Goal: Information Seeking & Learning: Learn about a topic

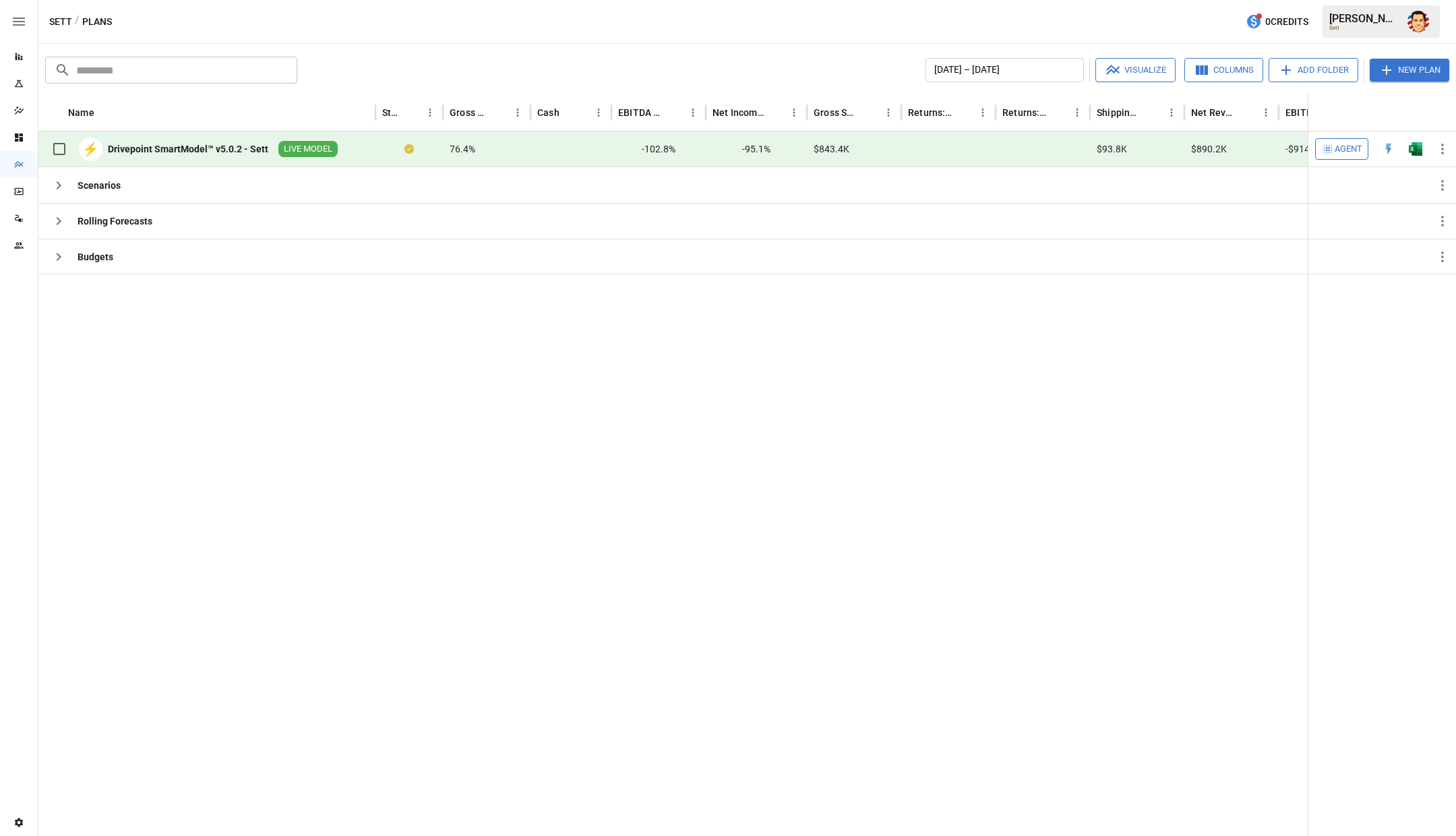
click at [208, 154] on div "Drivepoint SmartModel™ v5.0.2 - Sett" at bounding box center [188, 148] width 160 height 13
click at [261, 141] on div "⚡ Drivepoint SmartModel™ v5.0.2 - Sett LIVE MODEL" at bounding box center [192, 149] width 293 height 28
click at [268, 152] on div "Drivepoint SmartModel™ v5.0.2 - Sett" at bounding box center [190, 148] width 165 height 13
click at [1417, 144] on img "Open in Excel" at bounding box center [1415, 148] width 13 height 13
click at [203, 343] on div at bounding box center [827, 546] width 1578 height 546
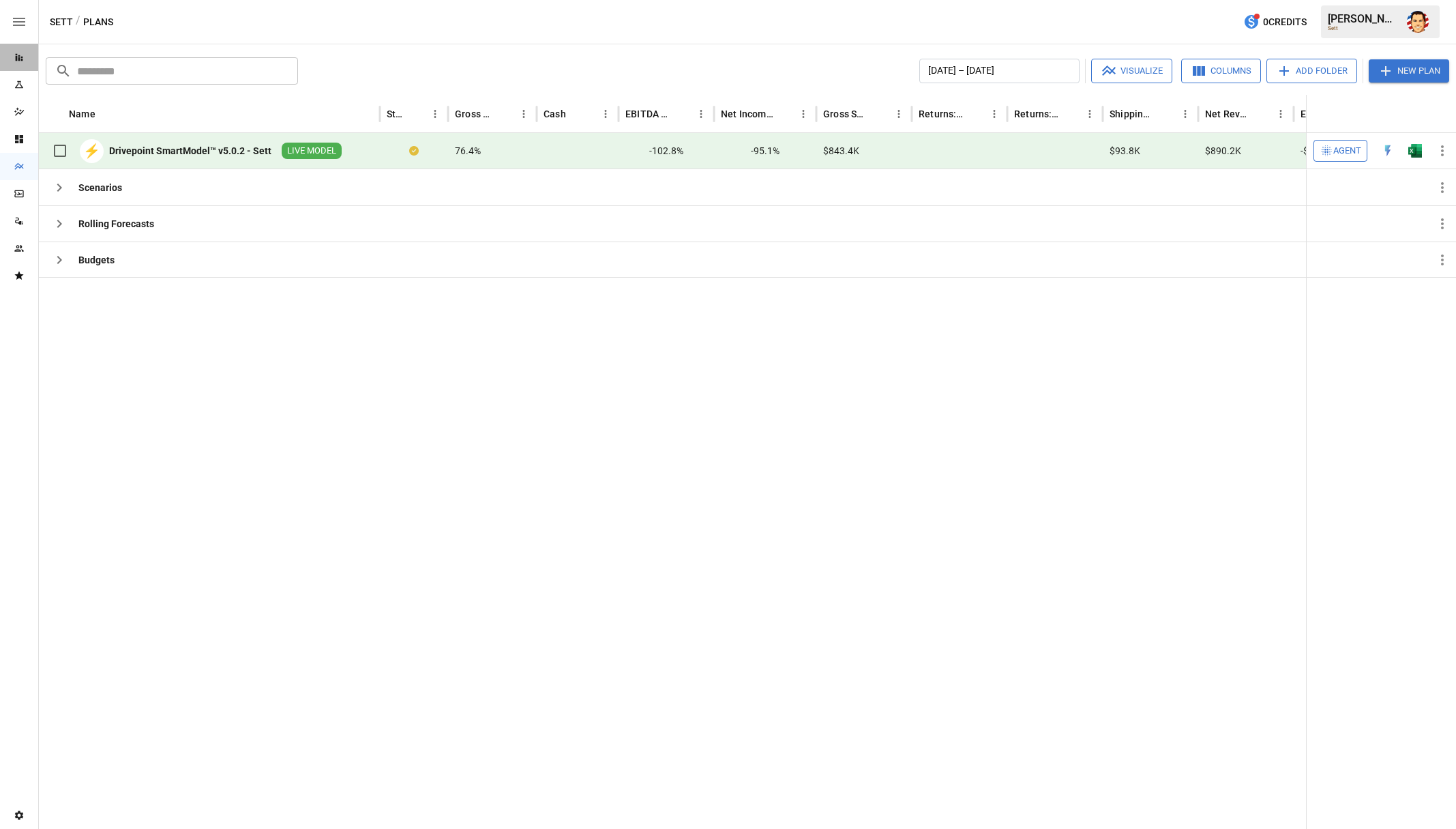
click at [21, 56] on icon "Reports" at bounding box center [19, 57] width 11 height 11
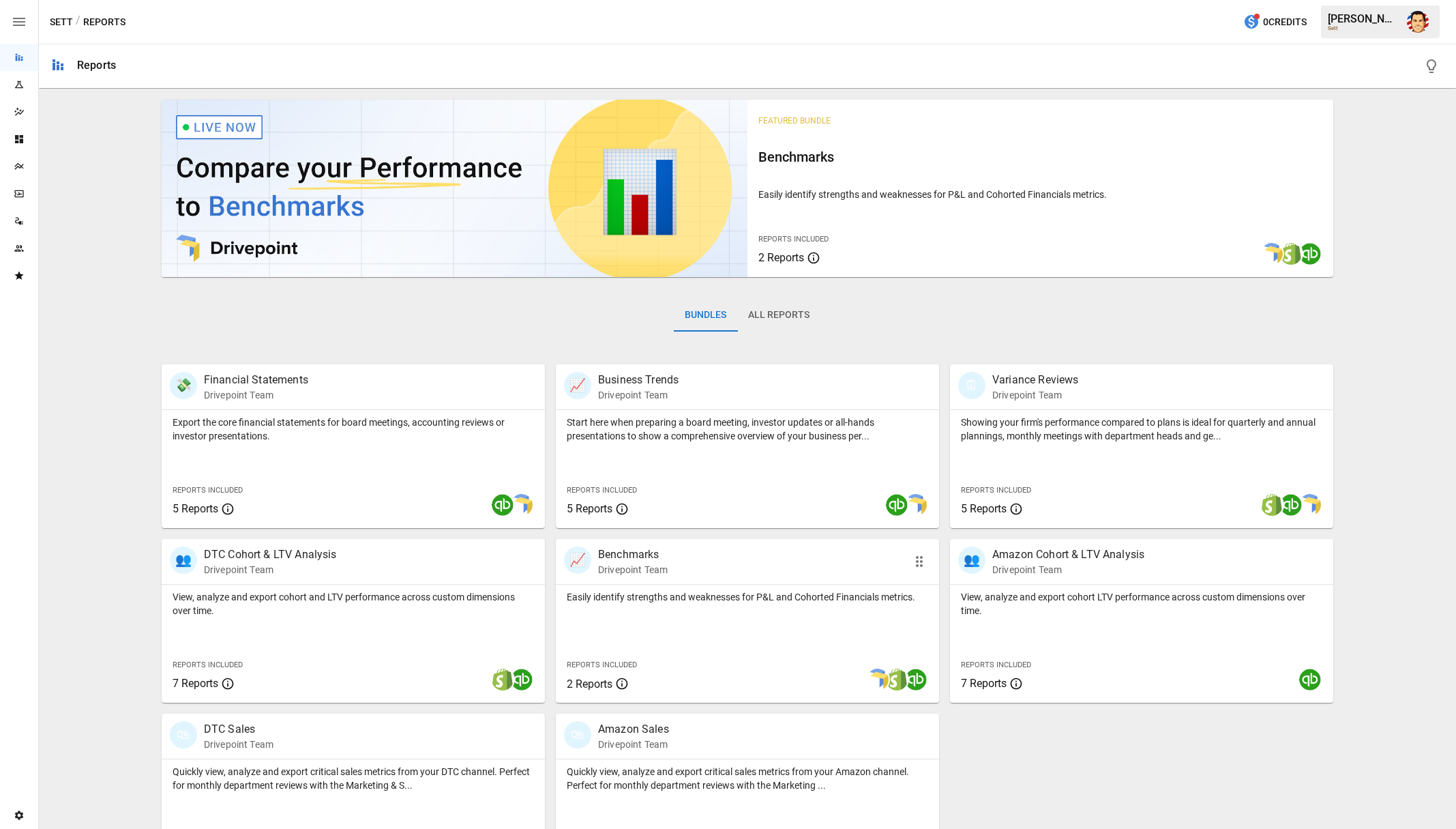
scroll to position [53, 0]
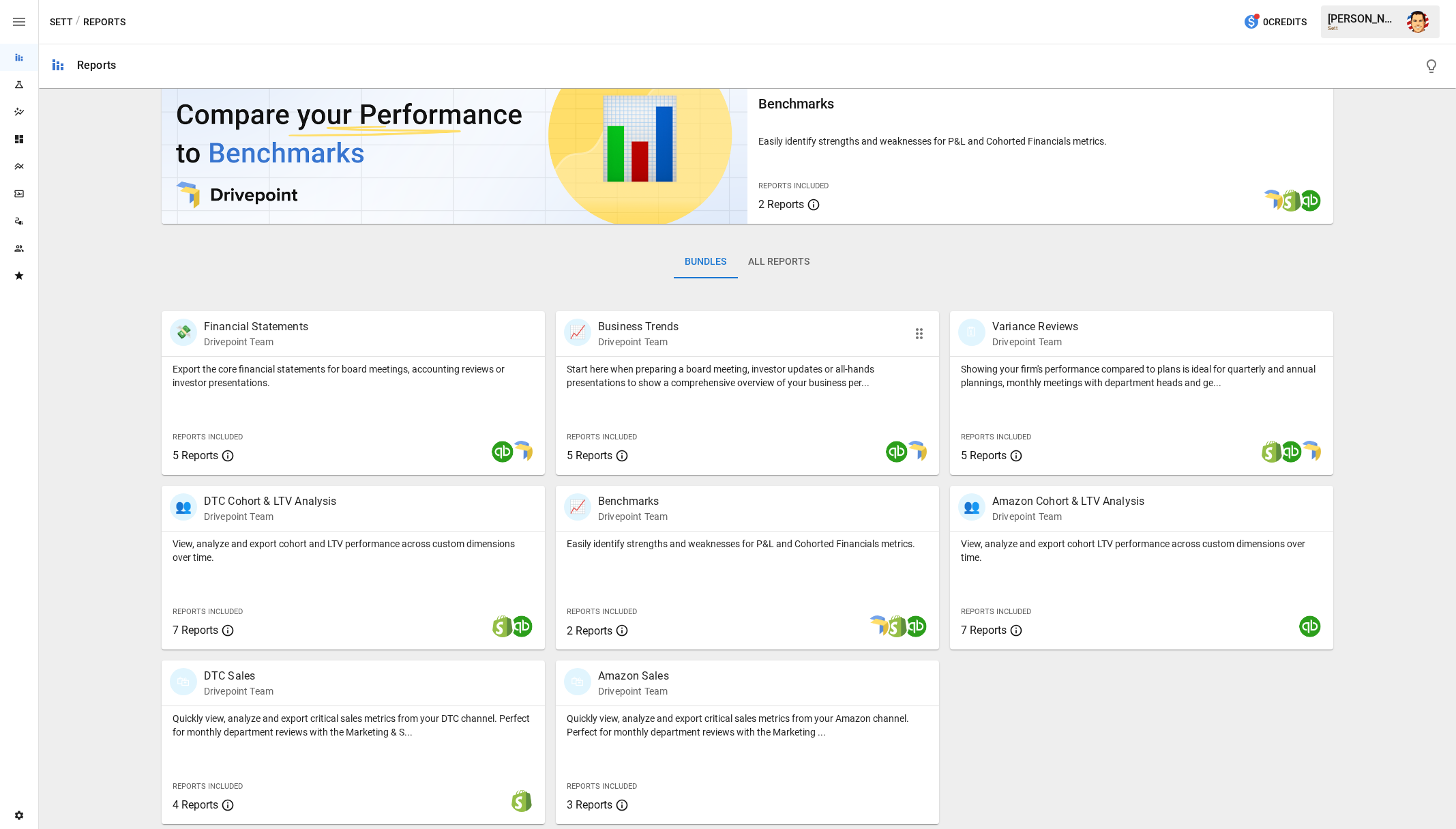
click at [606, 370] on p "Start here when preparing a board meeting, investor updates or all-hands presen…" at bounding box center [747, 376] width 361 height 27
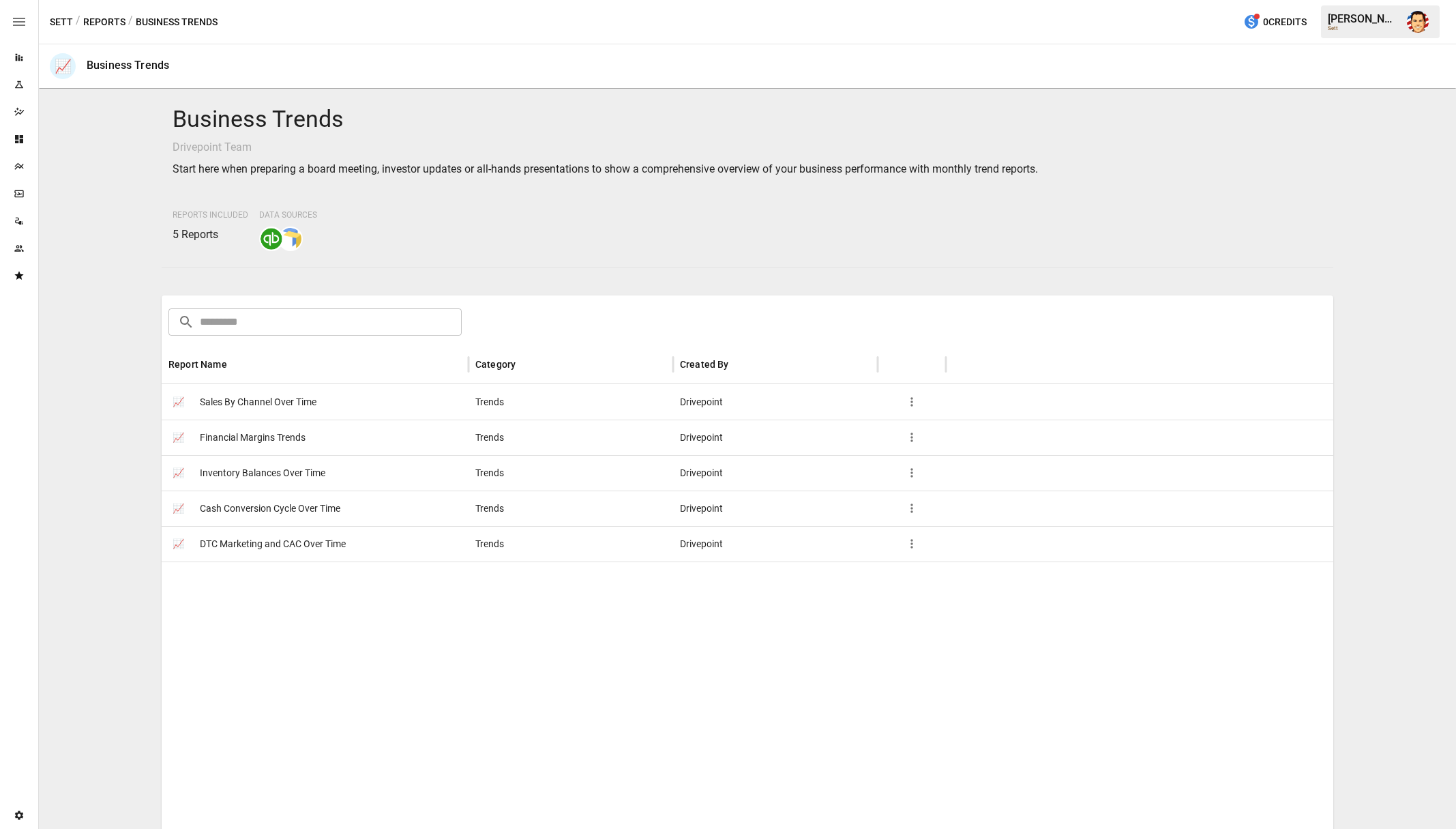
click at [294, 401] on span "Sales By Channel Over Time" at bounding box center [258, 402] width 117 height 35
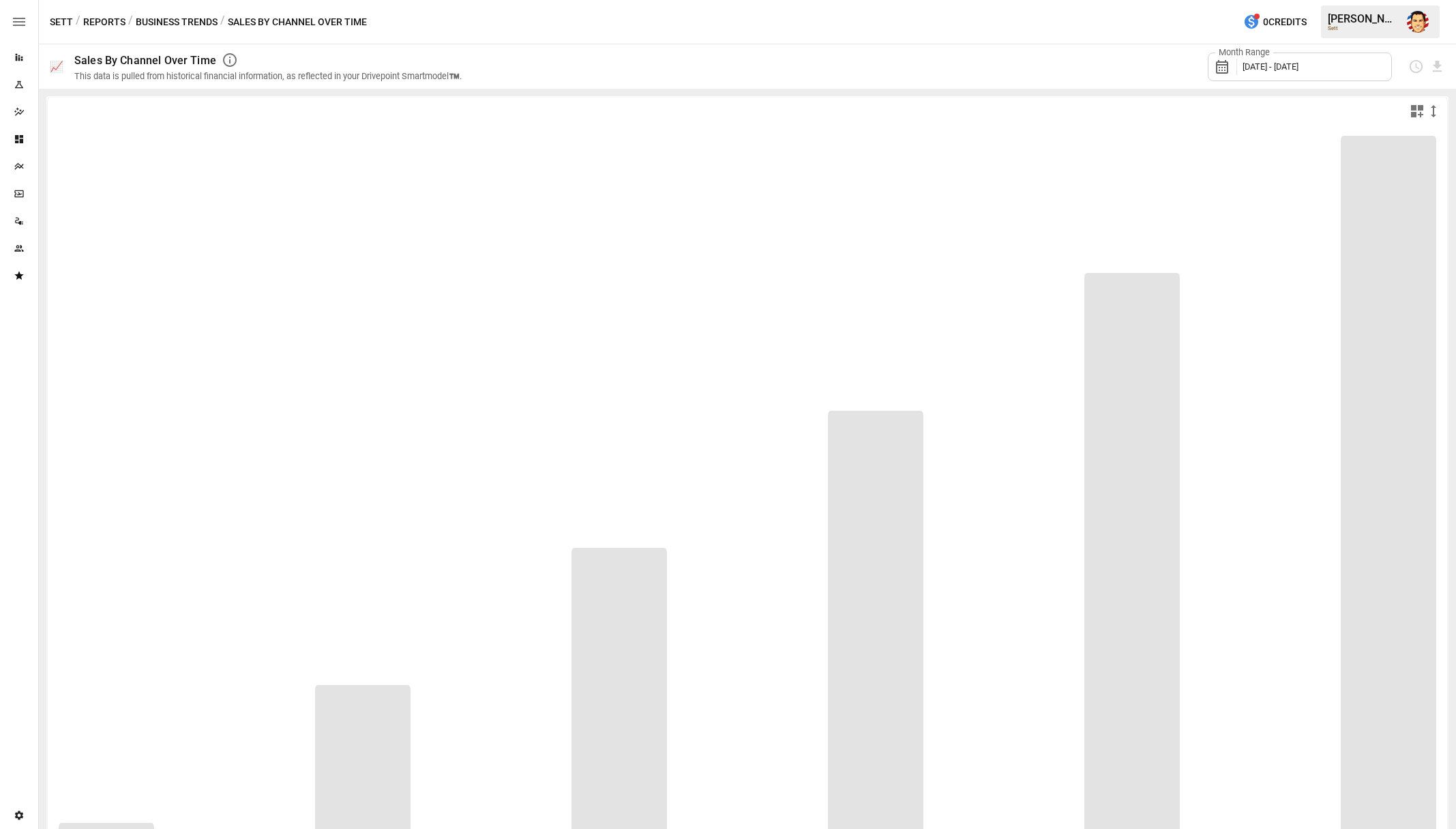
click at [1432, 110] on icon "button" at bounding box center [1433, 111] width 17 height 17
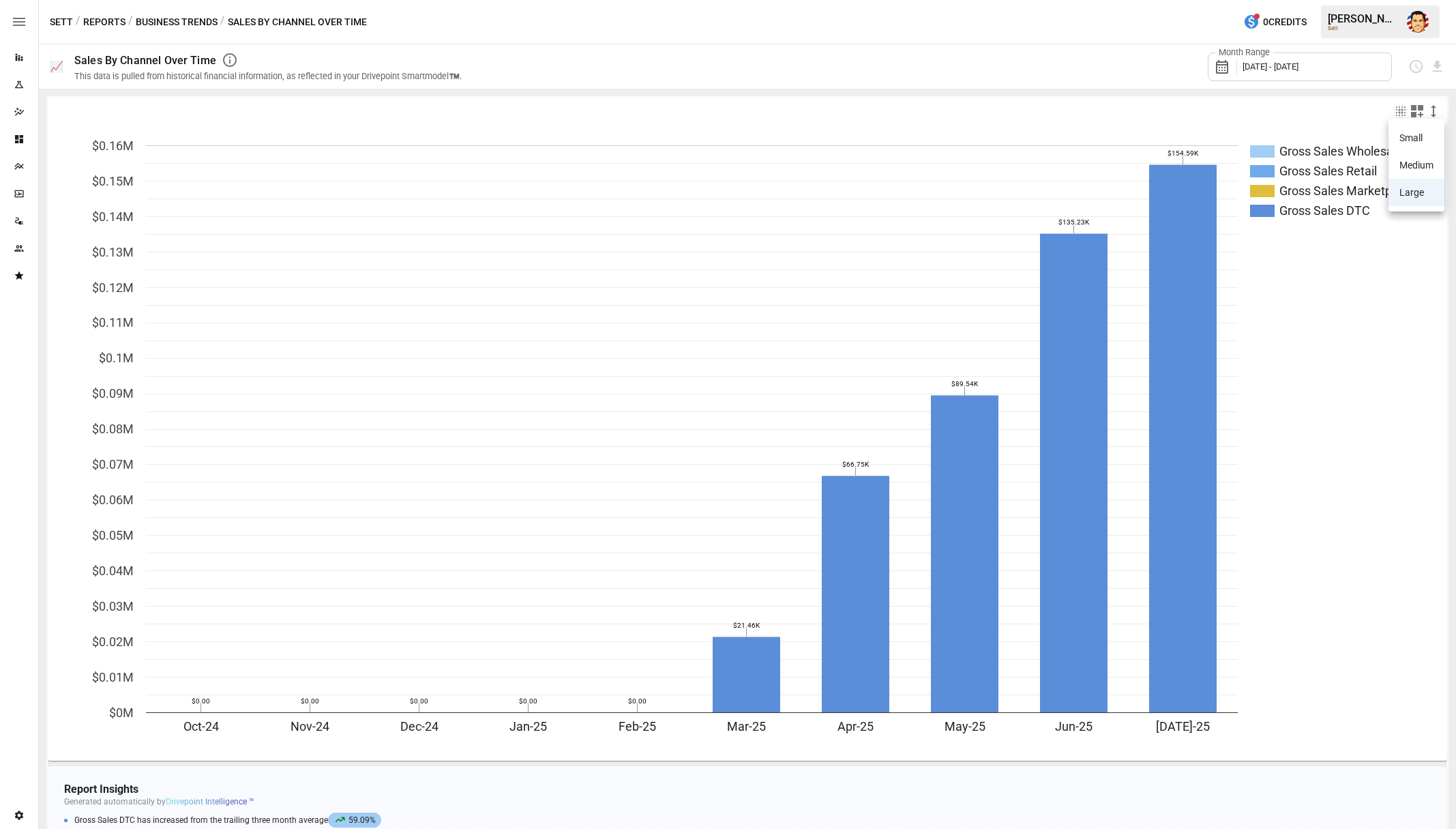
click at [1423, 159] on li "Medium" at bounding box center [1416, 165] width 56 height 27
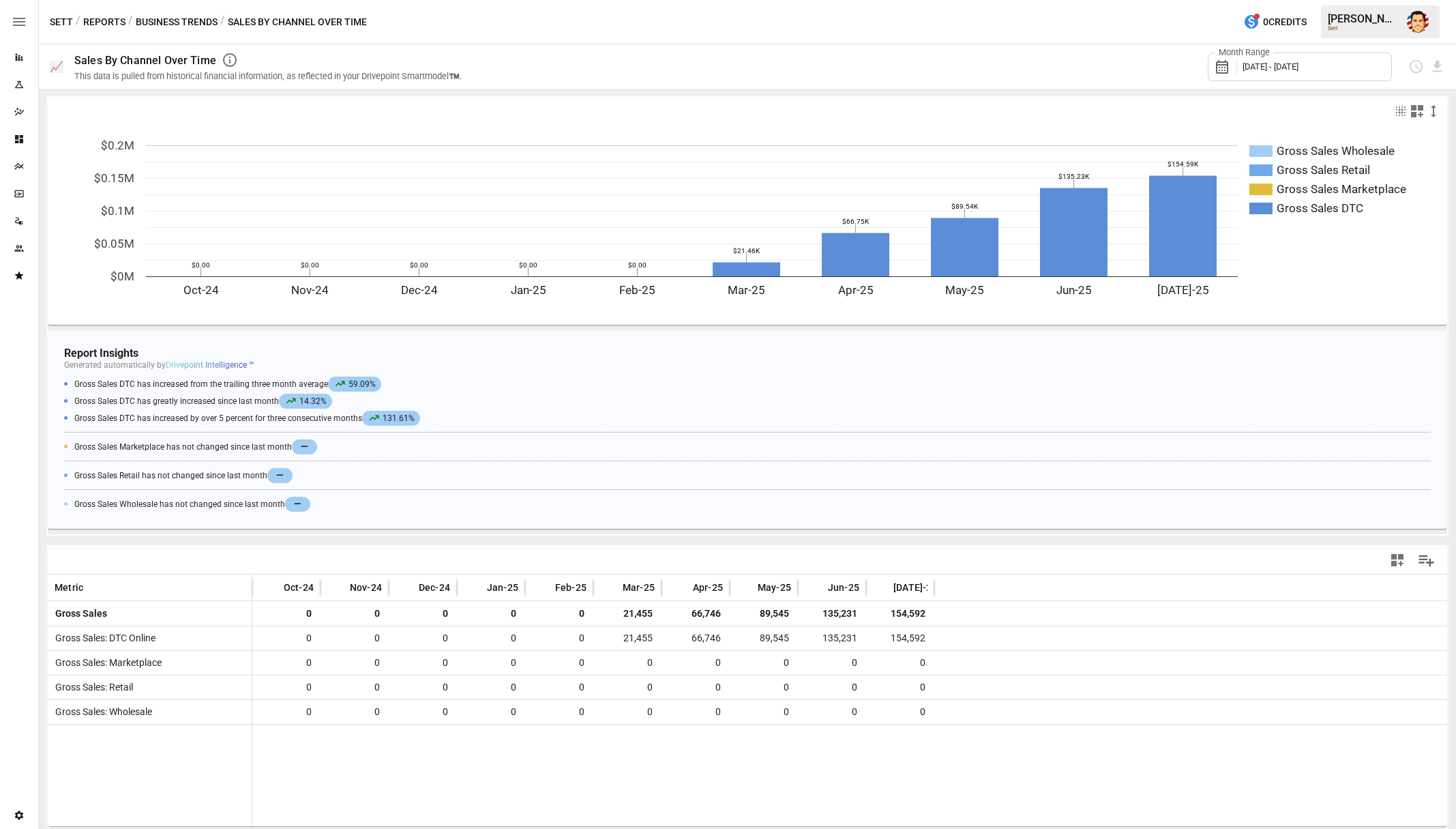
click at [712, 101] on div at bounding box center [747, 111] width 1400 height 27
click at [105, 19] on button "Reports" at bounding box center [104, 21] width 42 height 17
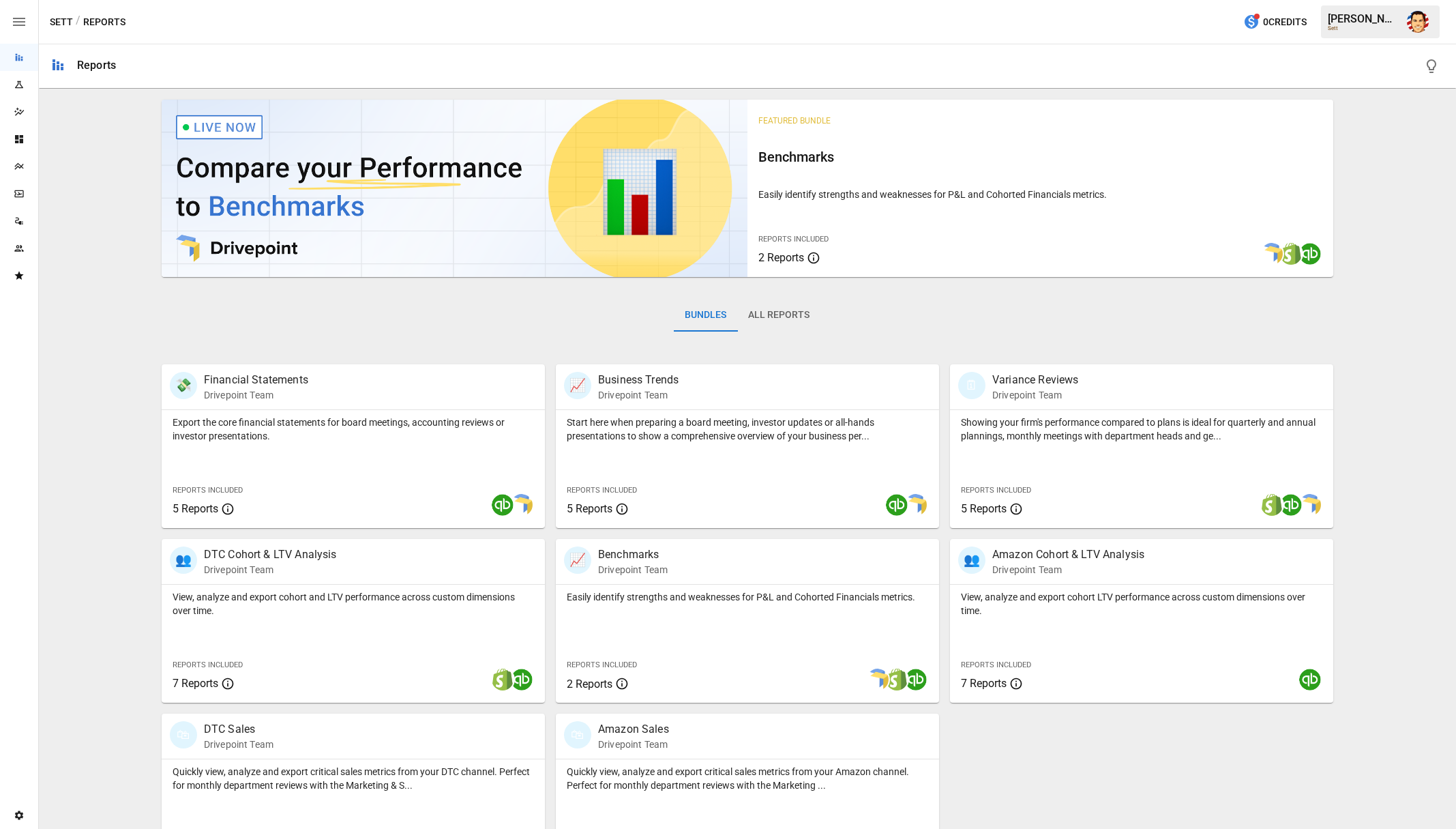
click at [450, 318] on div "Bundles All Reports" at bounding box center [748, 326] width 1172 height 76
click at [262, 601] on p "View, analyze and export cohort and LTV performance across custom dimensions ov…" at bounding box center [352, 603] width 361 height 27
click at [341, 788] on p "Quickly view, analyze and export critical sales metrics from your DTC channel. …" at bounding box center [352, 778] width 361 height 27
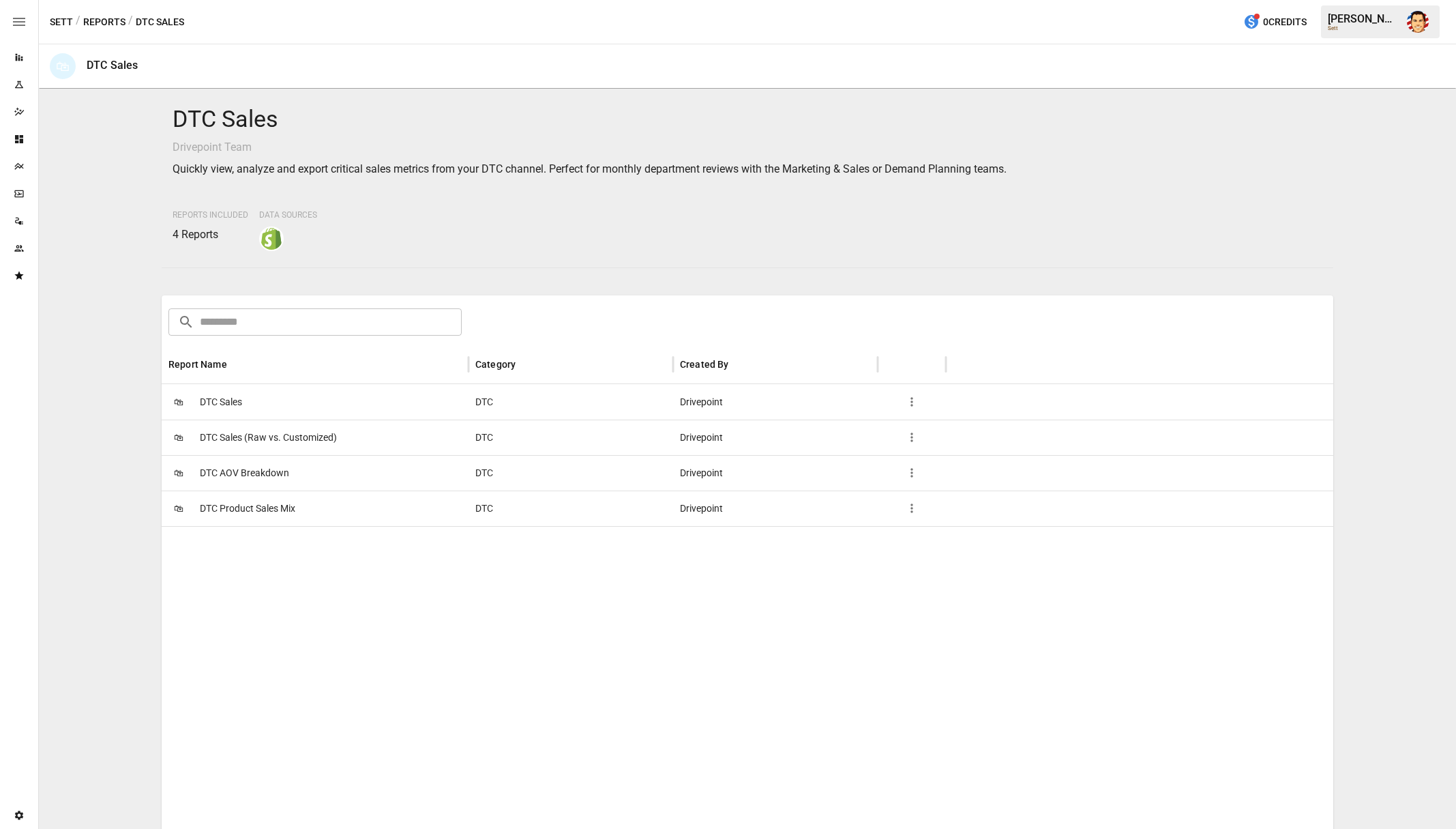
click at [270, 403] on div "🛍 DTC Sales" at bounding box center [315, 402] width 307 height 36
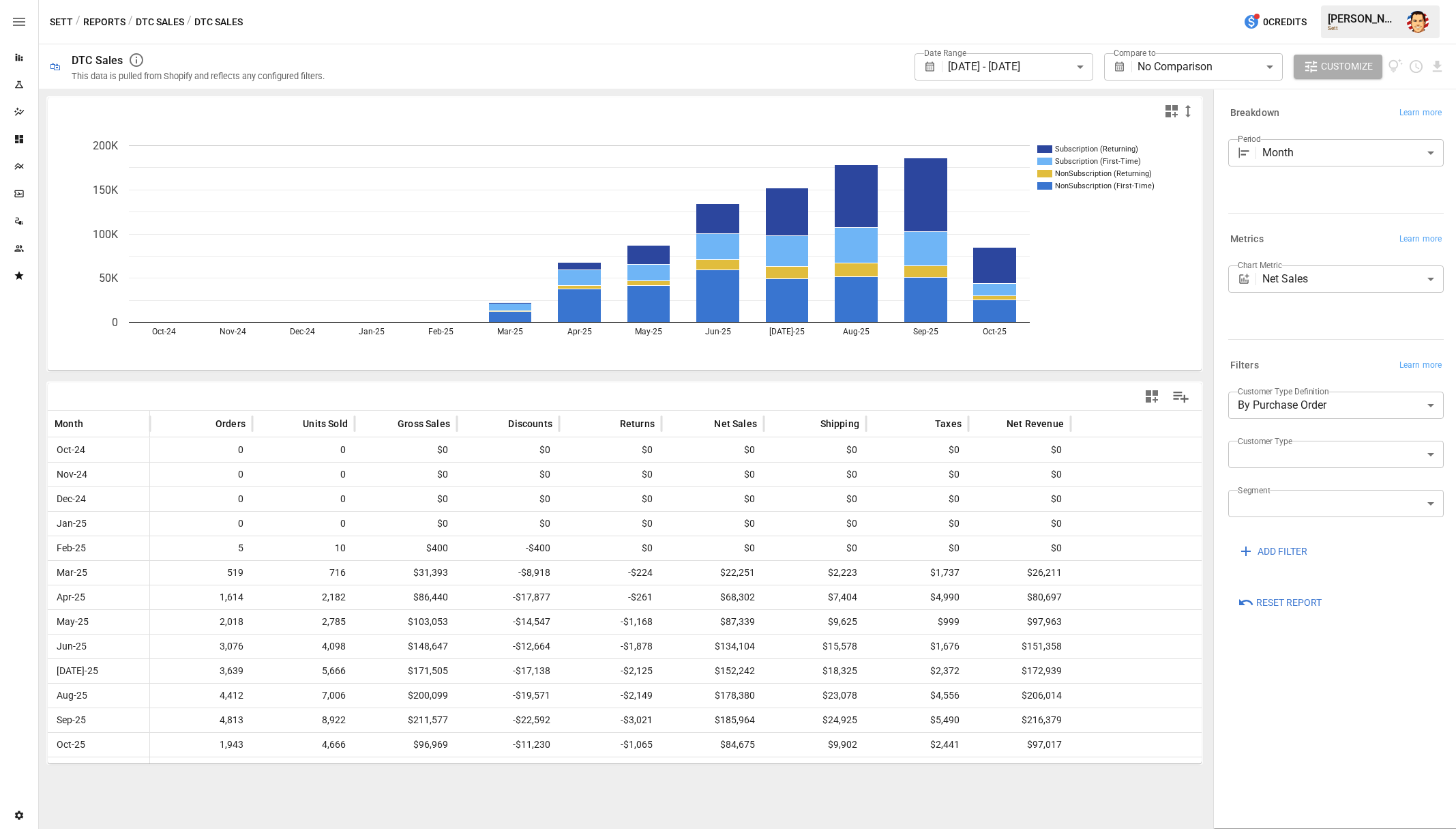
click at [1317, 317] on div "Chart Metric Net Sales ********* ​" at bounding box center [1335, 299] width 215 height 68
click at [655, 25] on div "Sett / Reports / DTC Sales / DTC Sales 0 Credits [PERSON_NAME]" at bounding box center [747, 21] width 1417 height 44
click at [156, 25] on button "DTC Sales" at bounding box center [160, 21] width 48 height 17
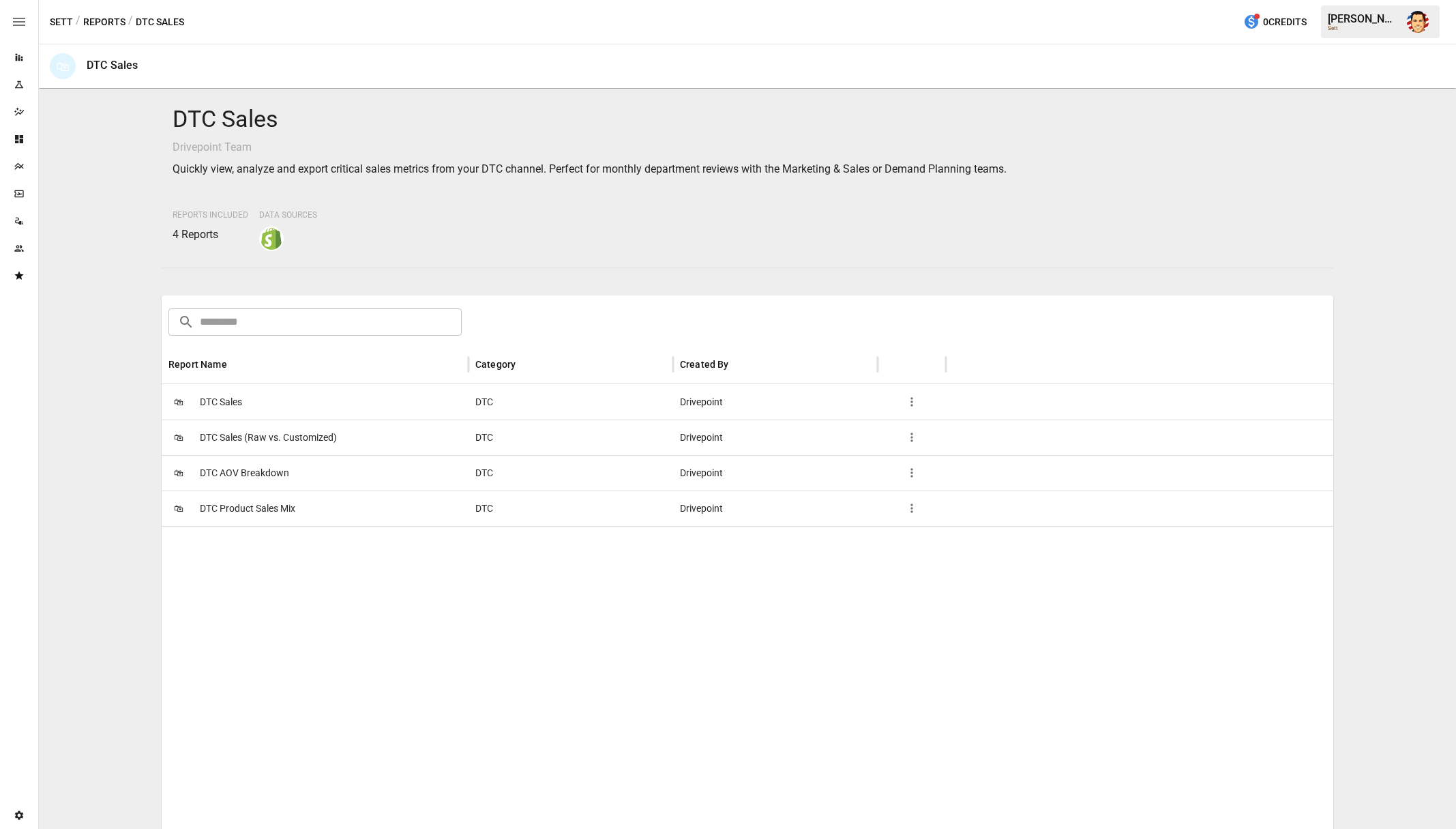
click at [104, 19] on button "Reports" at bounding box center [104, 21] width 42 height 17
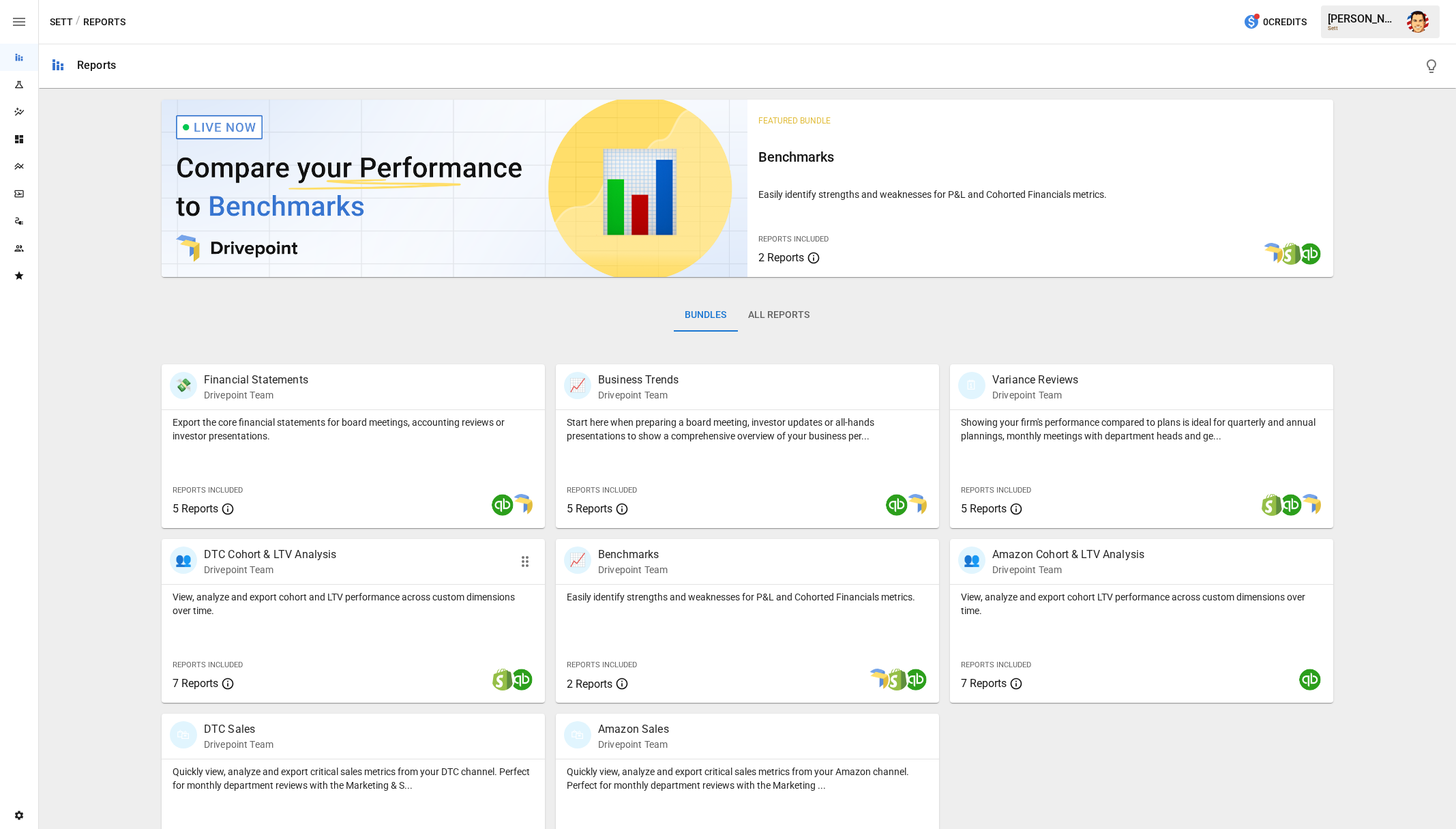
click at [325, 616] on div "View, analyze and export cohort and LTV performance across custom dimensions ov…" at bounding box center [353, 643] width 383 height 118
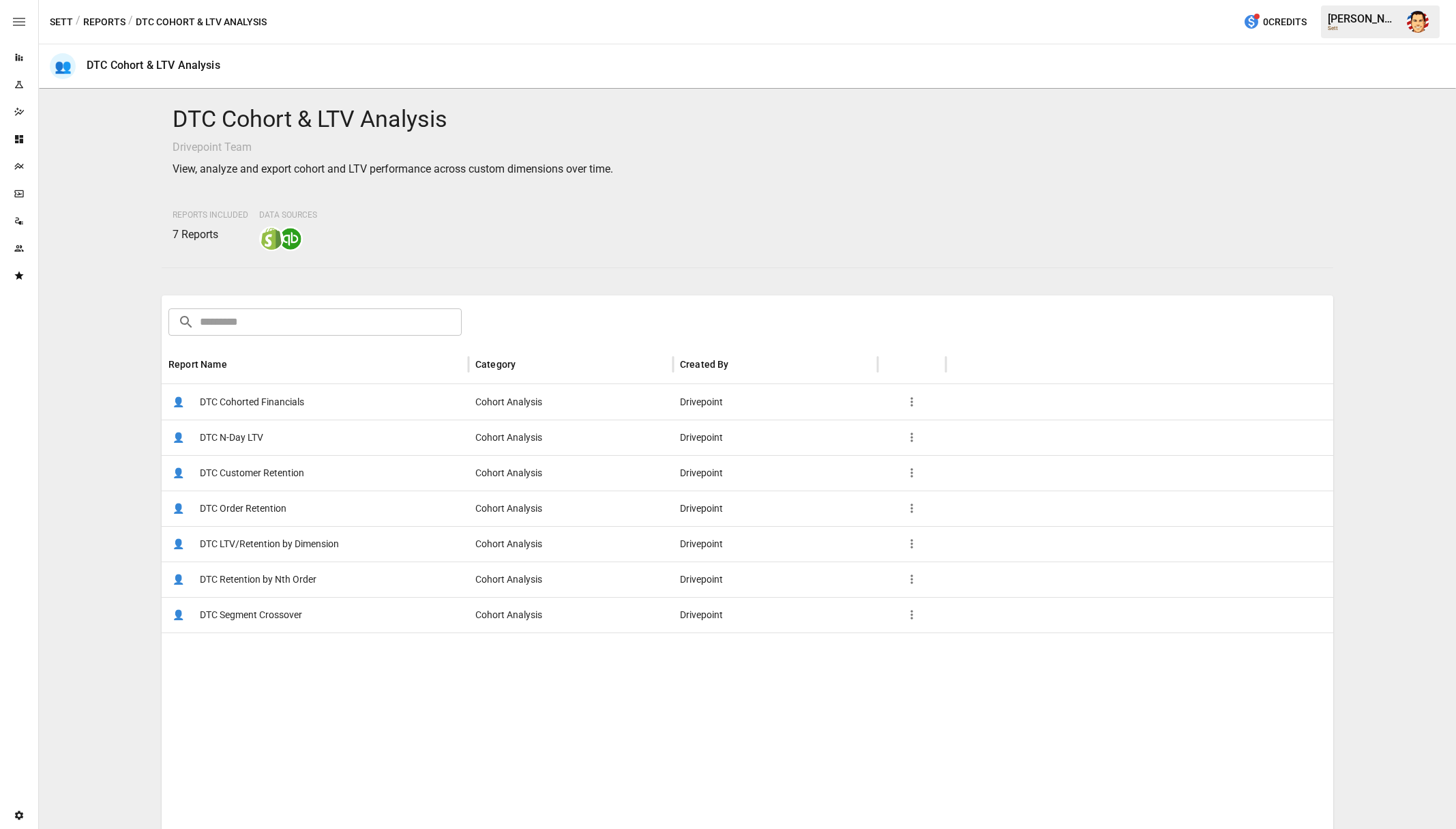
click at [264, 401] on span "DTC Cohorted Financials" at bounding box center [252, 402] width 104 height 35
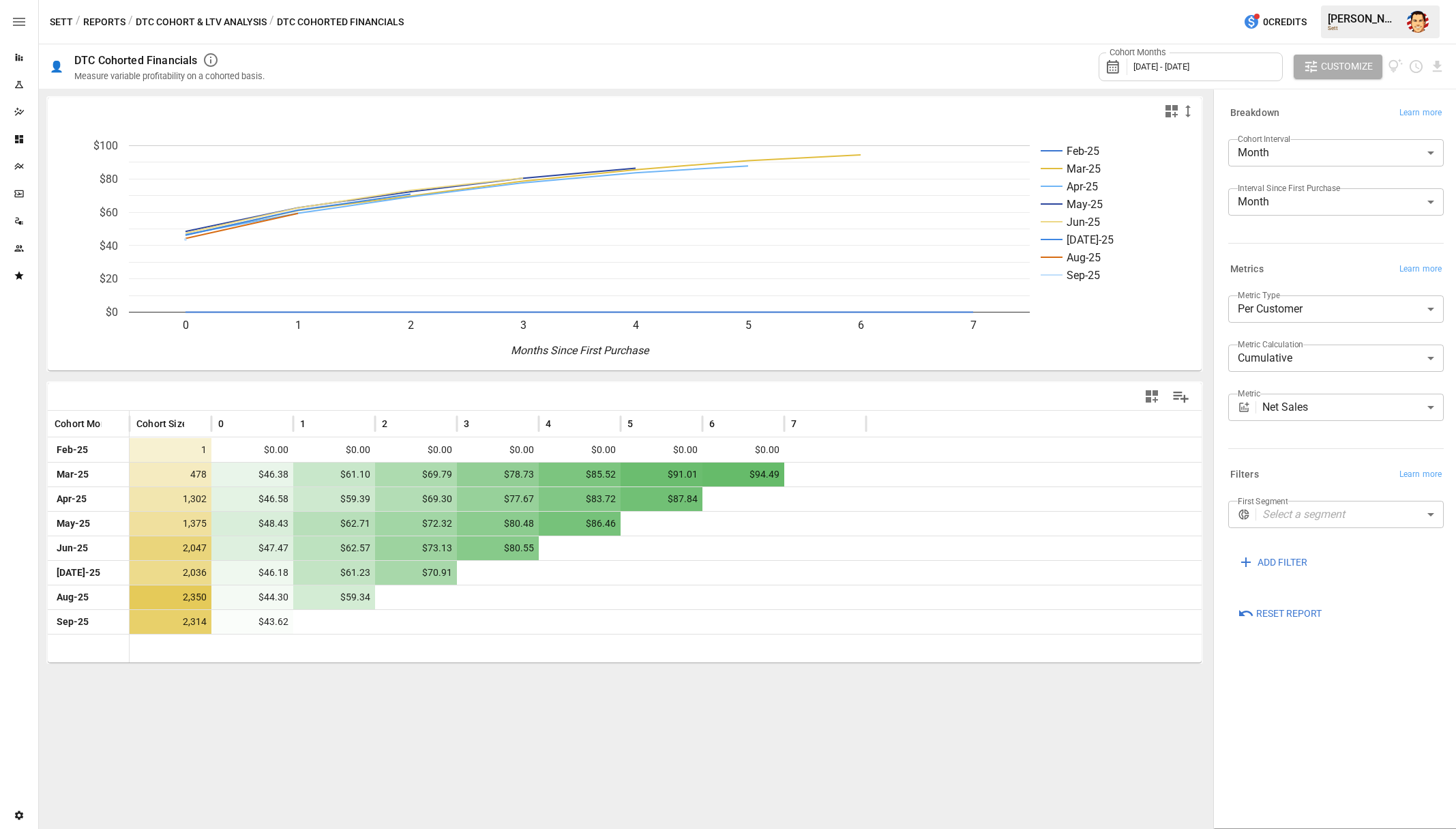
click at [1296, 0] on body "Reports Experiments Dazzler Studio Dashboards Plans SmartModel ™ Data Sources T…" at bounding box center [728, 0] width 1456 height 0
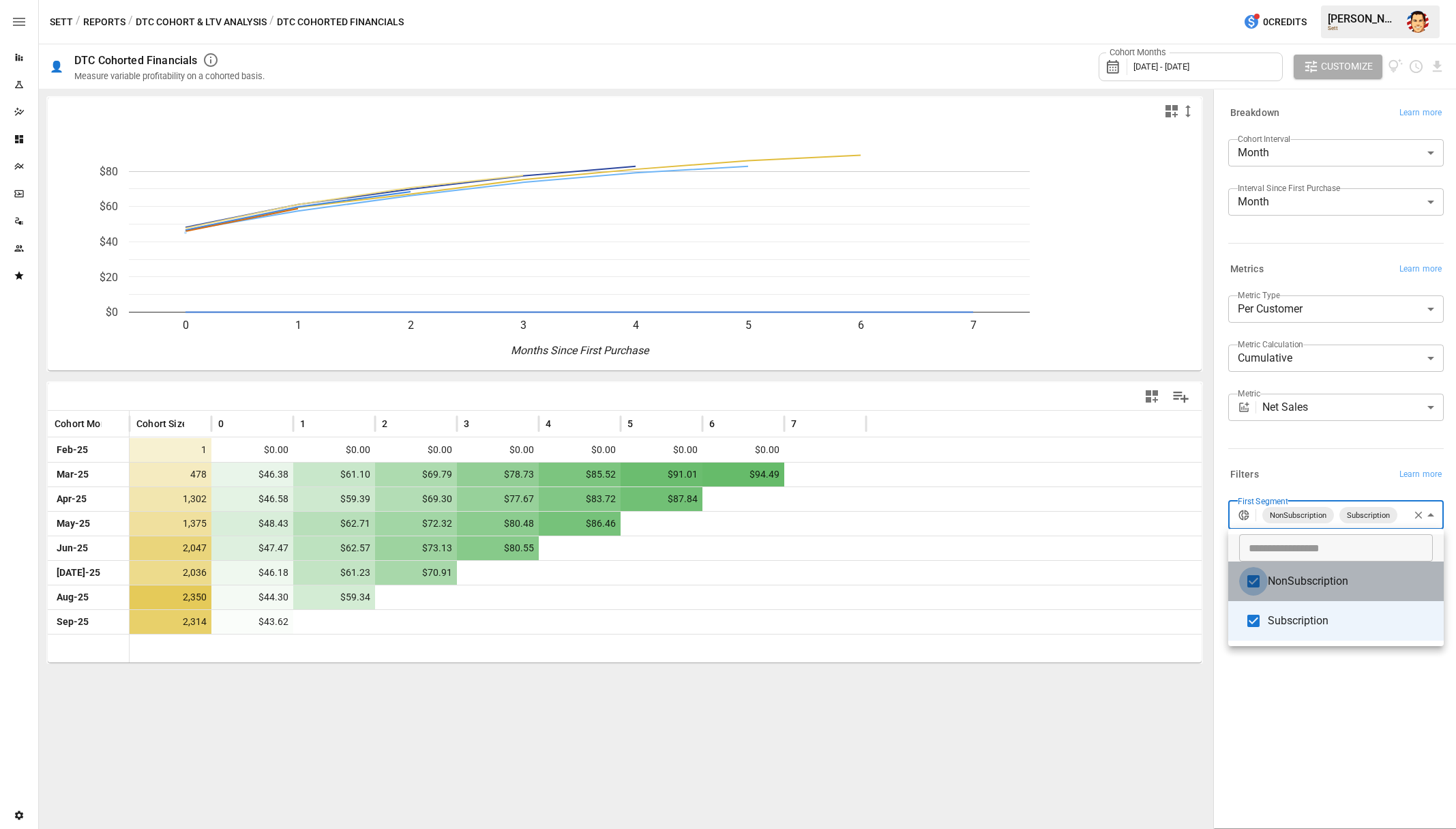
type input "**********"
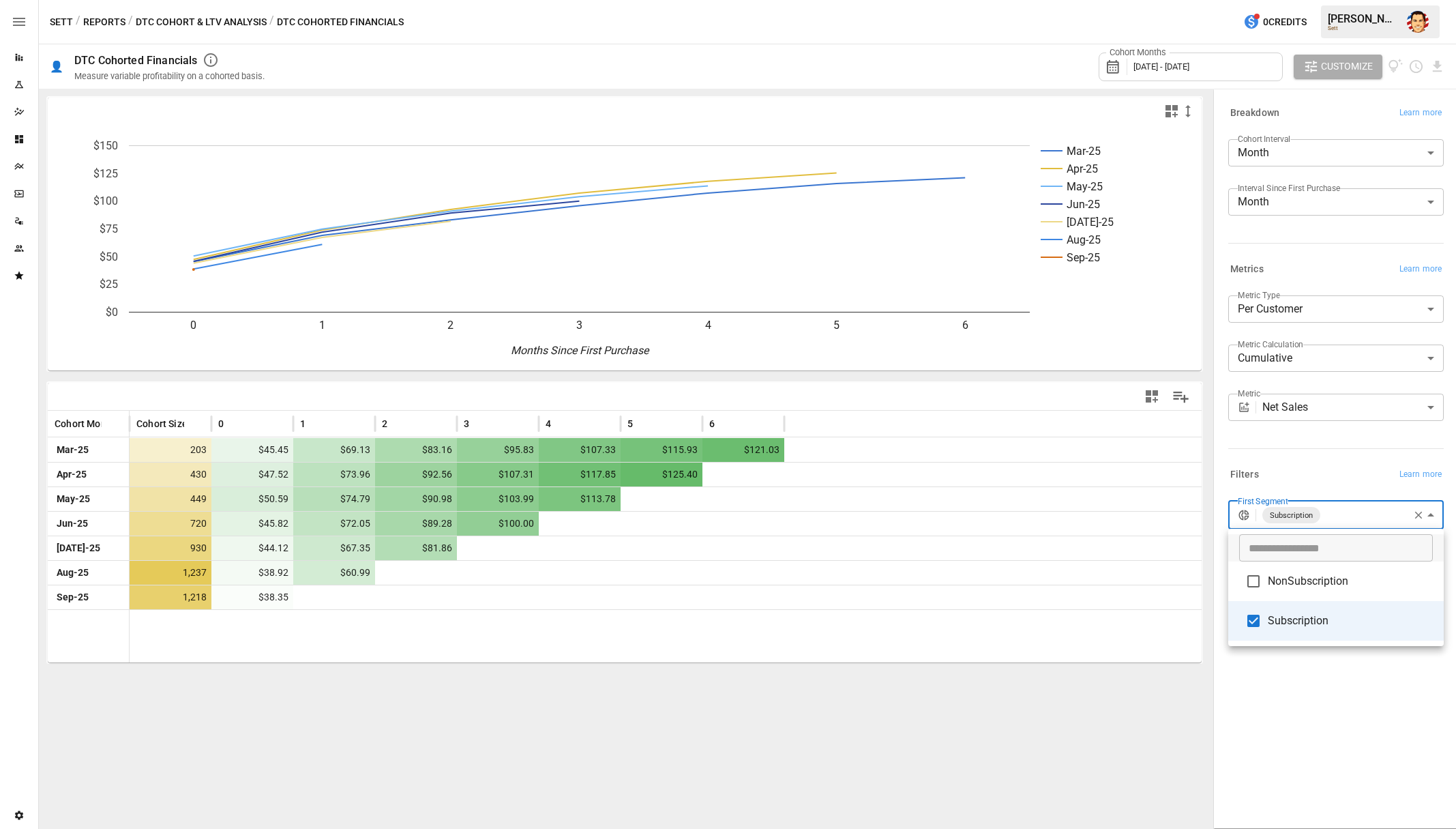
click at [1324, 365] on div at bounding box center [728, 414] width 1456 height 829
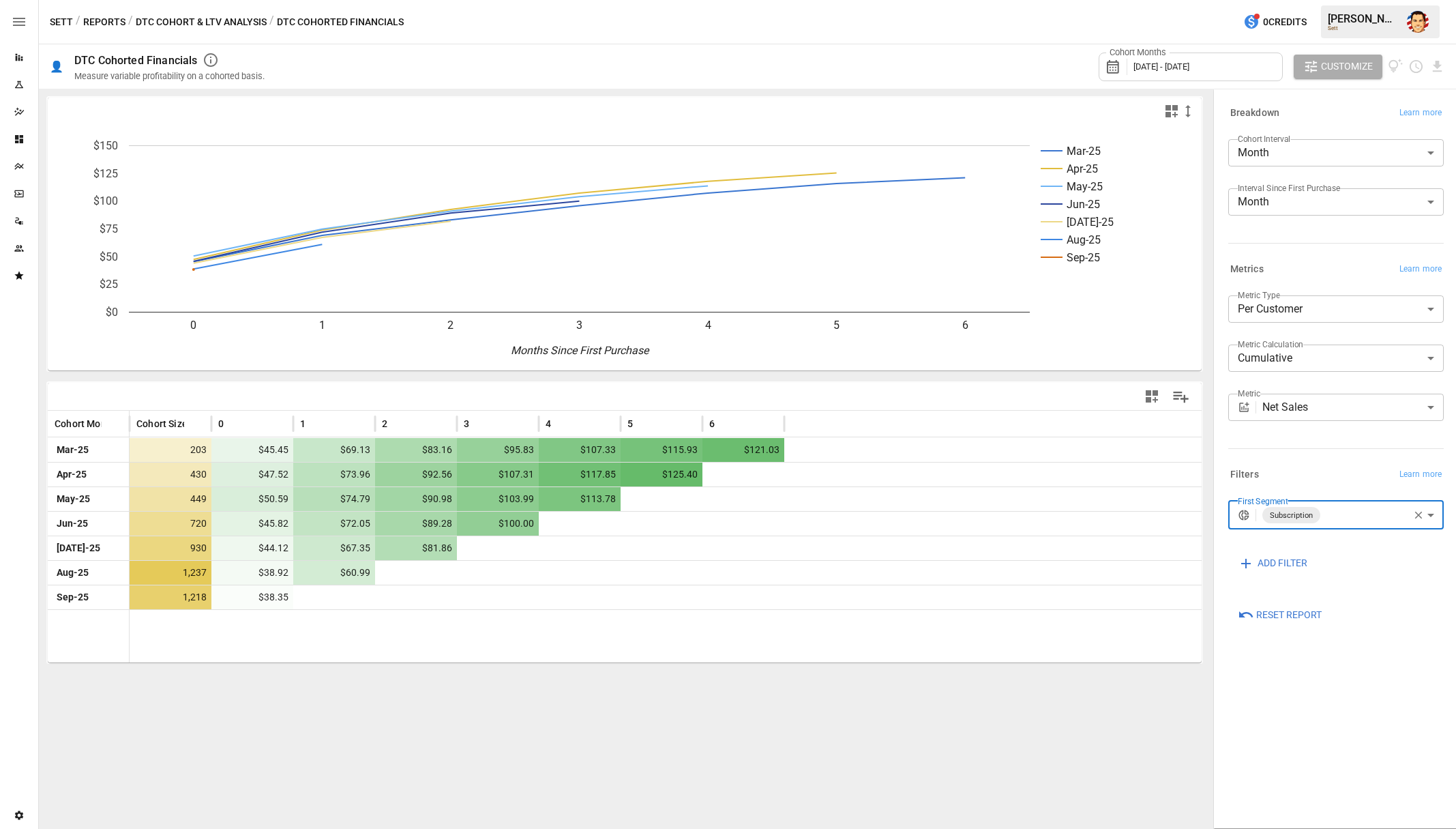
click at [1324, 0] on body "**********" at bounding box center [728, 0] width 1456 height 0
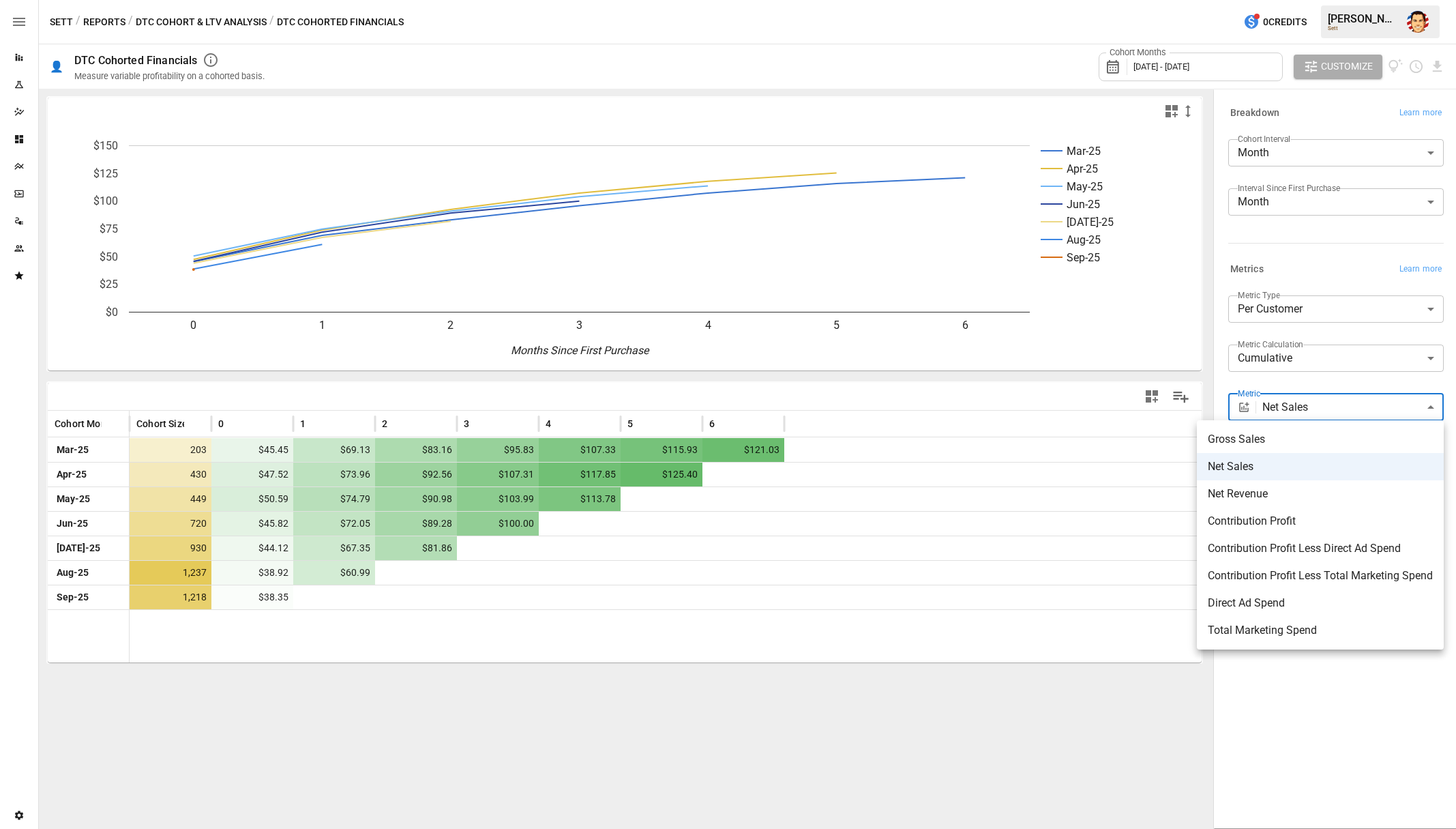
click at [1271, 519] on span "Contribution Profit" at bounding box center [1319, 521] width 225 height 17
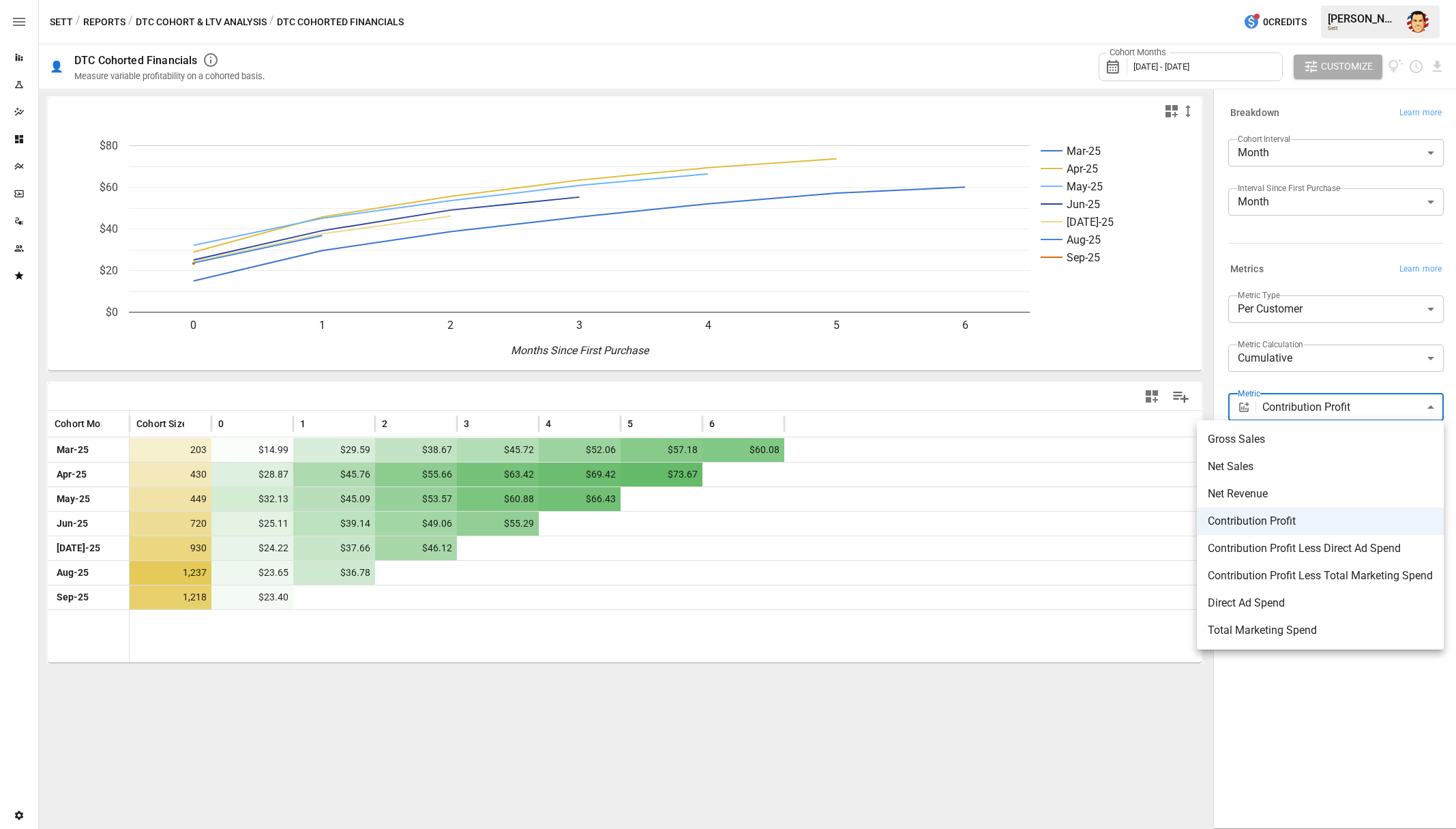
click at [1293, 0] on body "**********" at bounding box center [728, 0] width 1456 height 0
click at [1271, 554] on span "Contribution Profit Less Direct Ad Spend" at bounding box center [1319, 548] width 225 height 17
type input "**********"
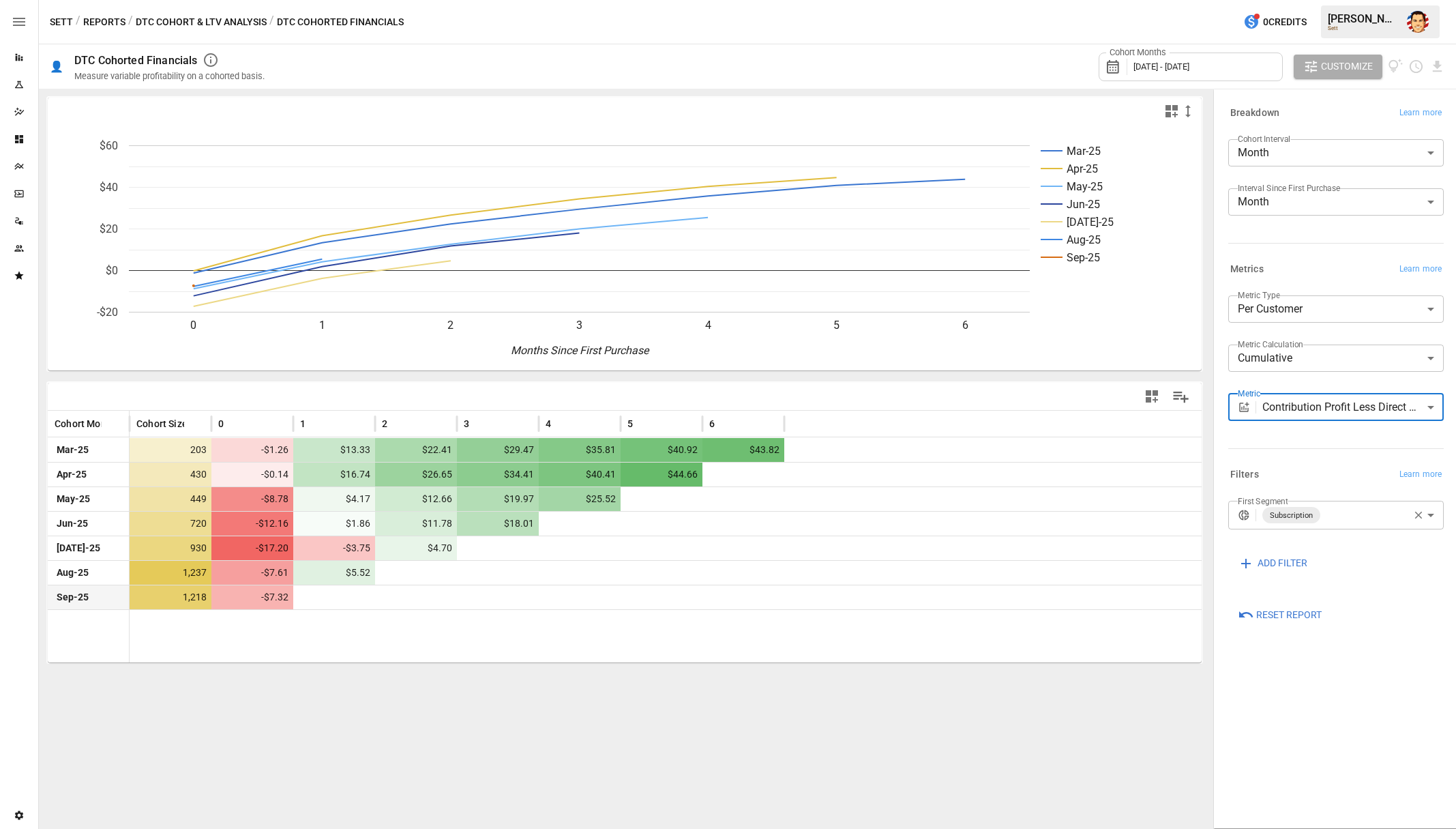
click at [474, 594] on div at bounding box center [497, 597] width 82 height 24
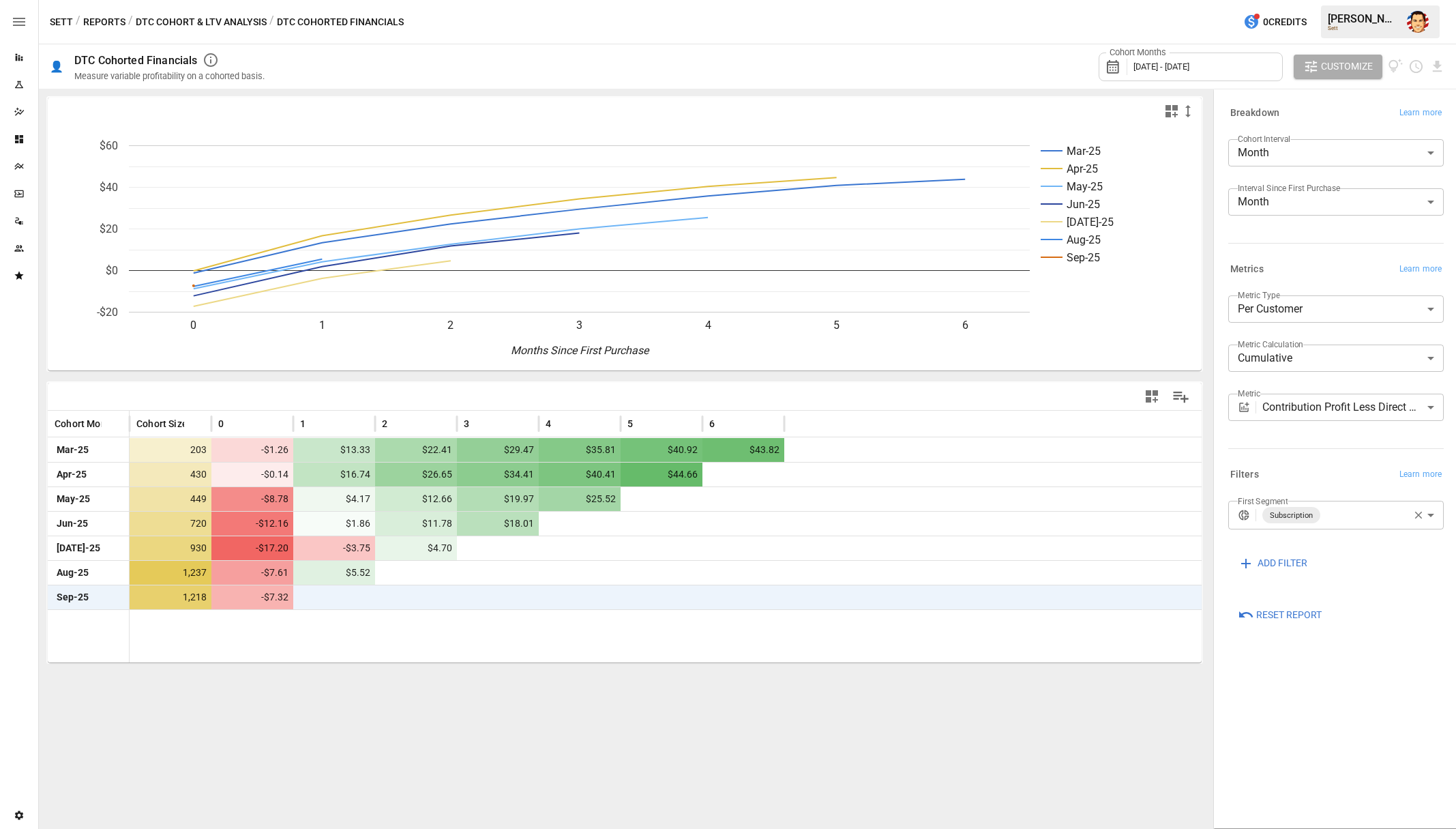
click at [418, 326] on icon "Mar-25 Apr-25 May-25 Jun-25 [DATE]-25 Aug-25 Sep-25 0 1 2 3 4 5 6 -$20 $0 $20 $…" at bounding box center [625, 247] width 1154 height 245
click at [20, 168] on icon "Plans" at bounding box center [18, 166] width 9 height 7
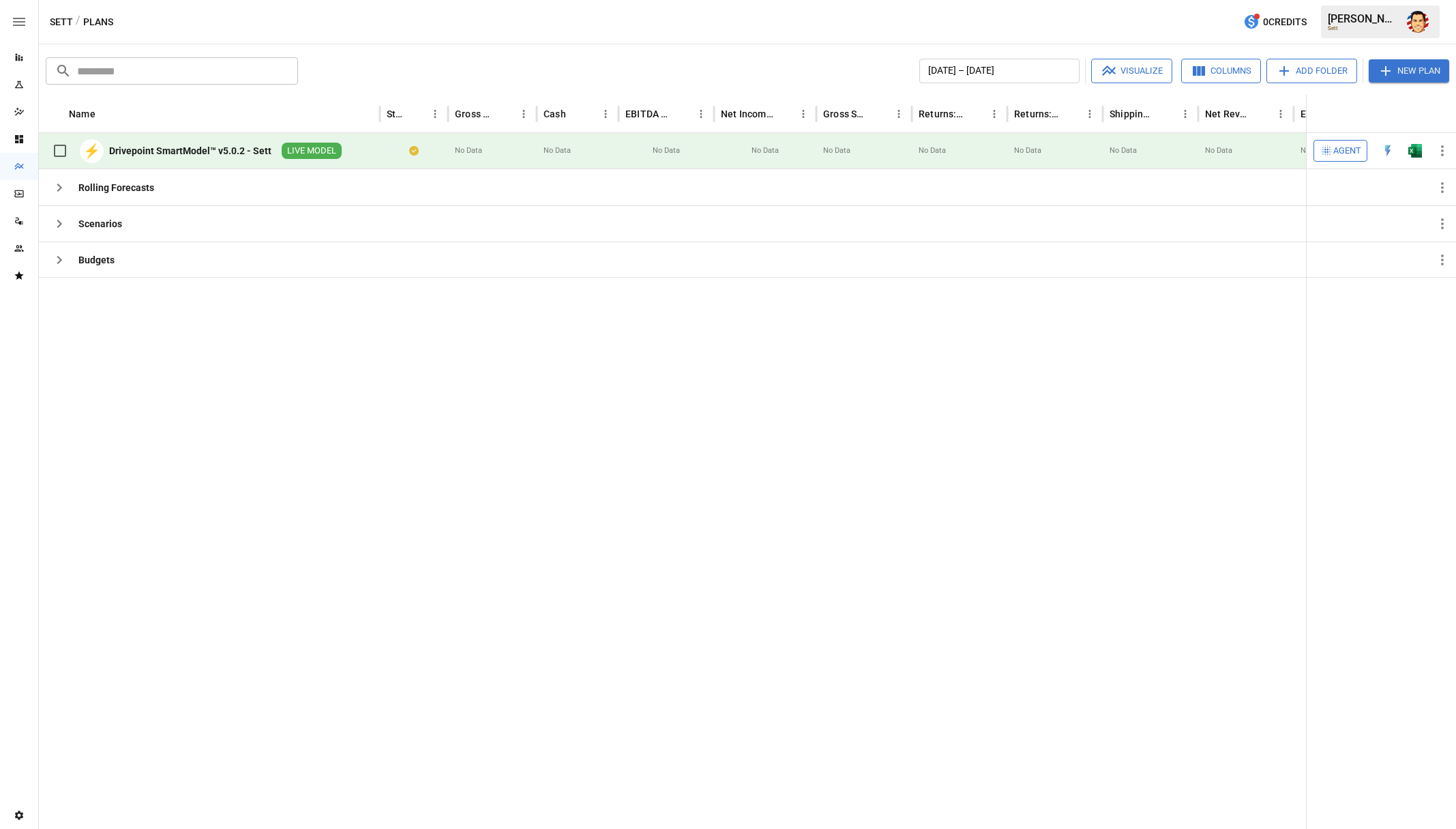
drag, startPoint x: 263, startPoint y: 334, endPoint x: 161, endPoint y: 278, distance: 116.4
click at [263, 334] on div at bounding box center [837, 553] width 1596 height 552
click at [60, 224] on icon "button" at bounding box center [60, 224] width 5 height 8
click at [51, 272] on div "Budgets" at bounding box center [83, 260] width 74 height 36
click at [65, 191] on icon "button" at bounding box center [59, 187] width 17 height 17
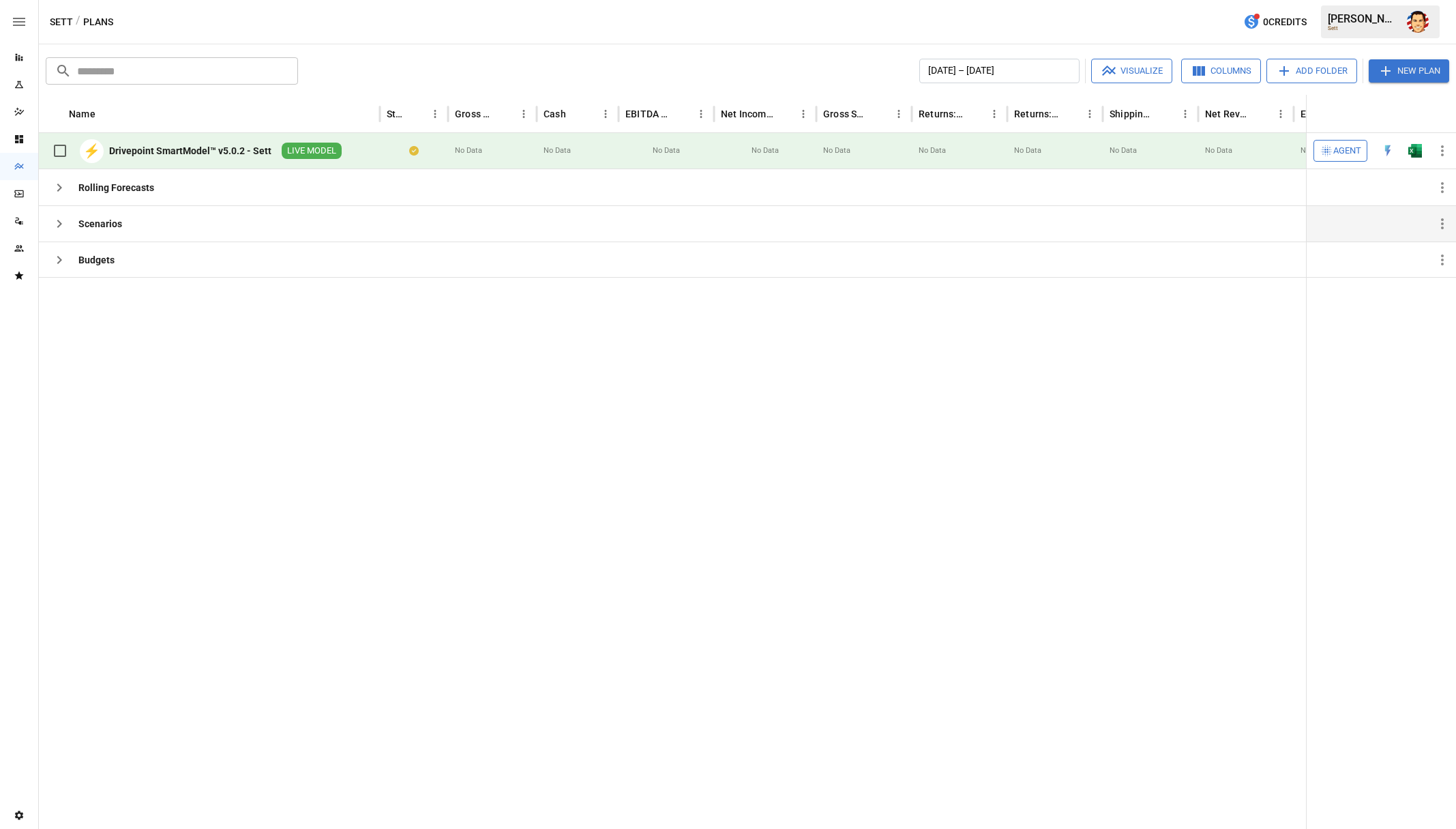
click at [65, 221] on icon "button" at bounding box center [59, 223] width 17 height 17
drag, startPoint x: 150, startPoint y: 325, endPoint x: 179, endPoint y: 324, distance: 29.0
click at [152, 325] on div at bounding box center [837, 553] width 1596 height 552
click at [232, 292] on div at bounding box center [837, 553] width 1596 height 552
click at [238, 32] on div "Sett / Plans 0 Credits [PERSON_NAME]" at bounding box center [747, 21] width 1417 height 44
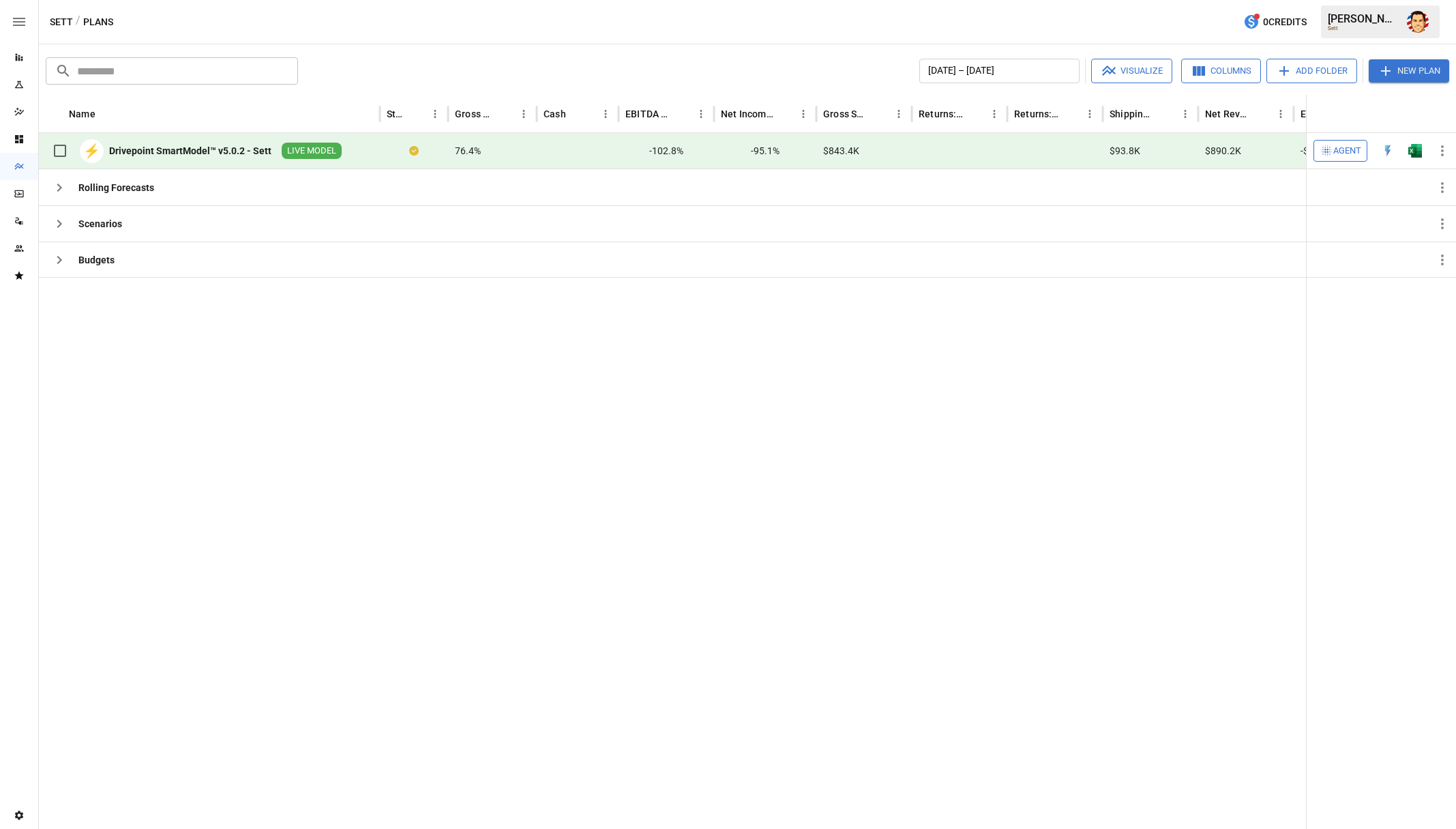
click at [243, 17] on div "Sett / Plans 0 Credits [PERSON_NAME]" at bounding box center [747, 21] width 1417 height 44
click at [256, 13] on div "Sett / Plans 0 Credits [PERSON_NAME]" at bounding box center [747, 21] width 1417 height 44
click at [339, 24] on div "Sett / Plans 0 Credits [PERSON_NAME]" at bounding box center [747, 21] width 1417 height 44
click at [458, 17] on div "Sett / Plans 0 Credits [PERSON_NAME]" at bounding box center [747, 21] width 1417 height 44
click at [341, 366] on div at bounding box center [837, 553] width 1596 height 552
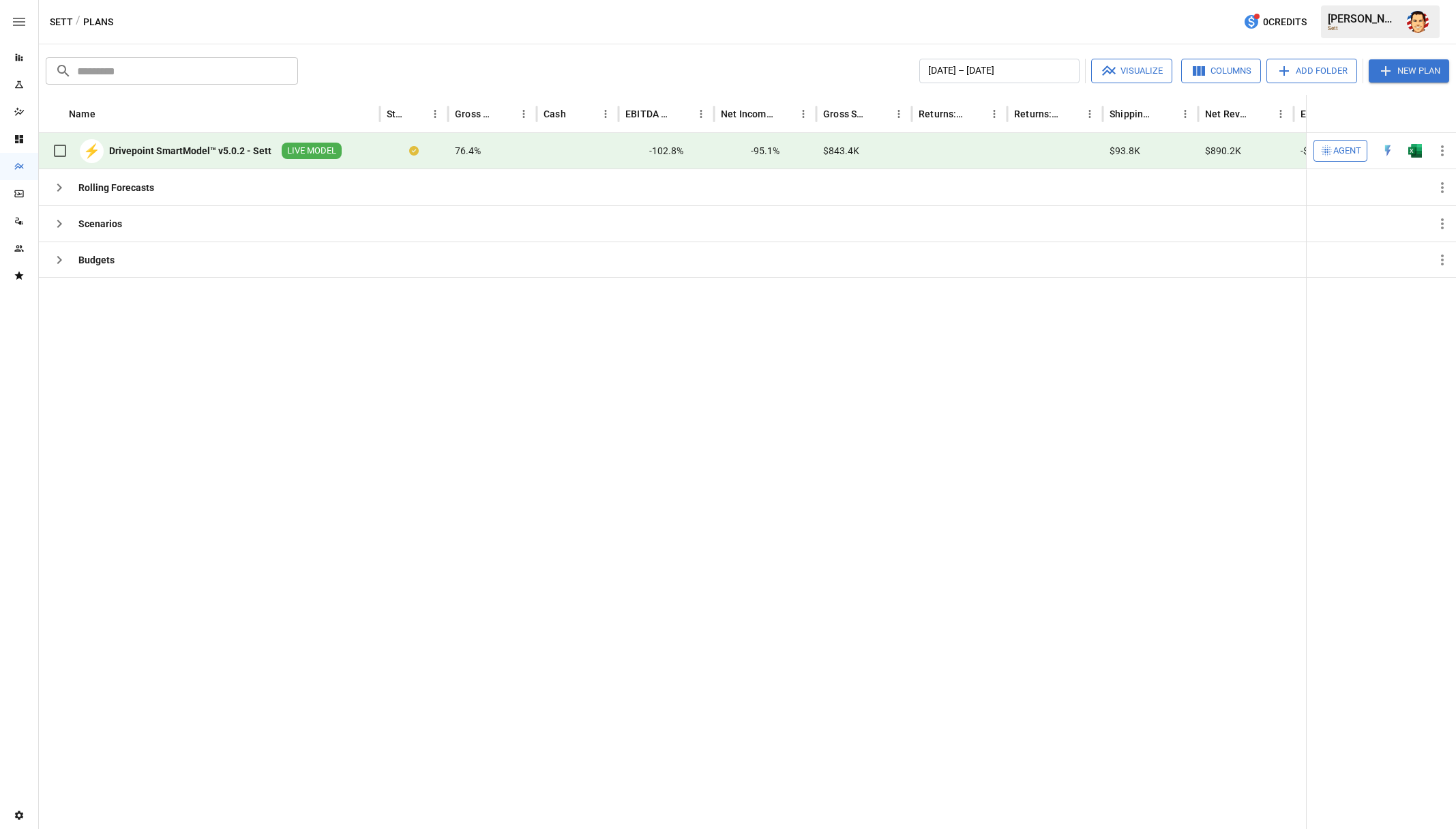
drag, startPoint x: 395, startPoint y: 376, endPoint x: 436, endPoint y: 374, distance: 41.0
click at [395, 376] on div at bounding box center [837, 553] width 1596 height 552
click at [878, 265] on div at bounding box center [864, 260] width 95 height 37
click at [701, 394] on div at bounding box center [837, 553] width 1596 height 552
drag, startPoint x: 470, startPoint y: 6, endPoint x: 361, endPoint y: 50, distance: 117.5
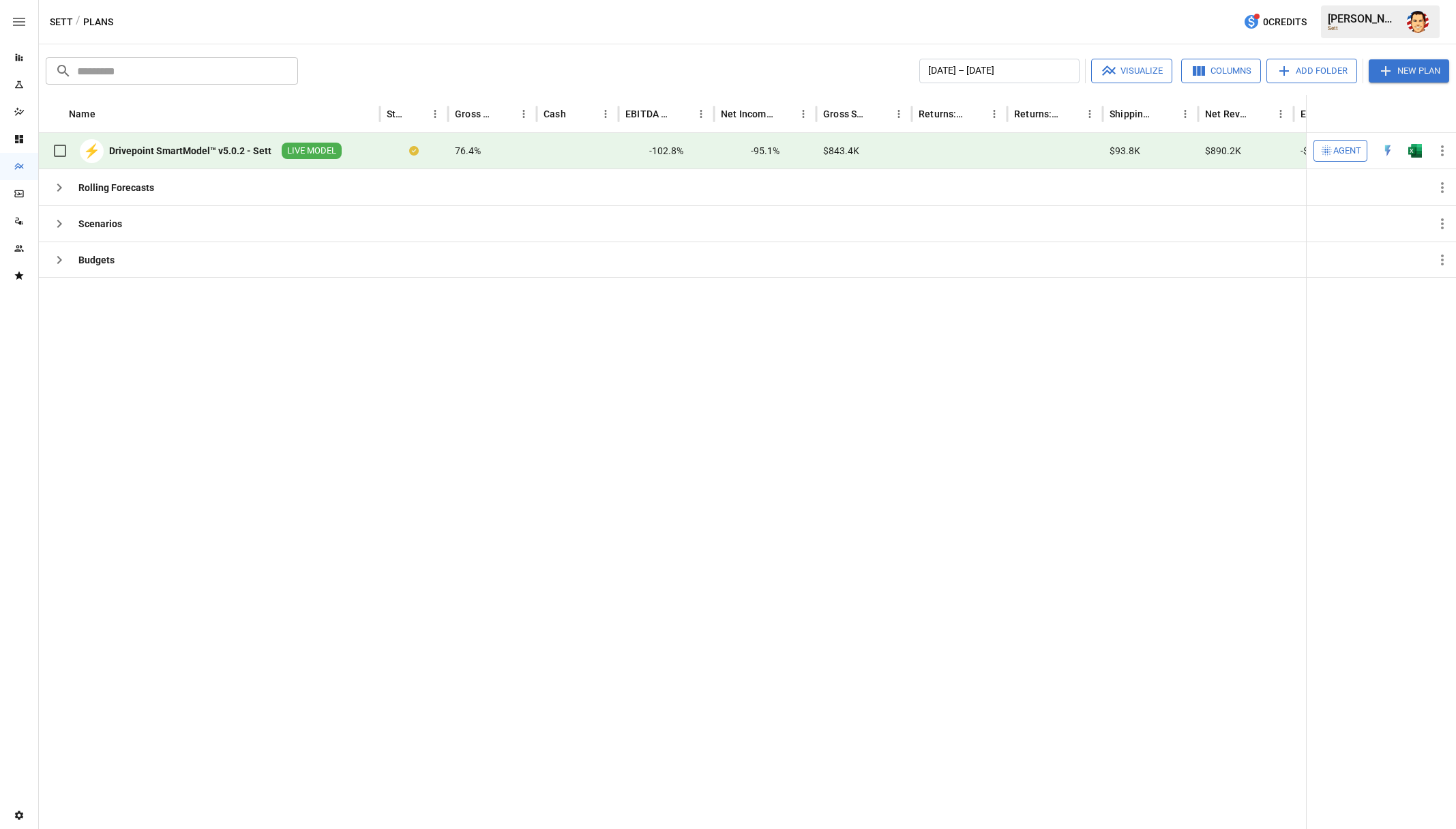
click at [472, 6] on div "Sett / Plans 0 Credits [PERSON_NAME]" at bounding box center [747, 21] width 1417 height 44
click at [21, 54] on icon "Reports" at bounding box center [19, 57] width 11 height 11
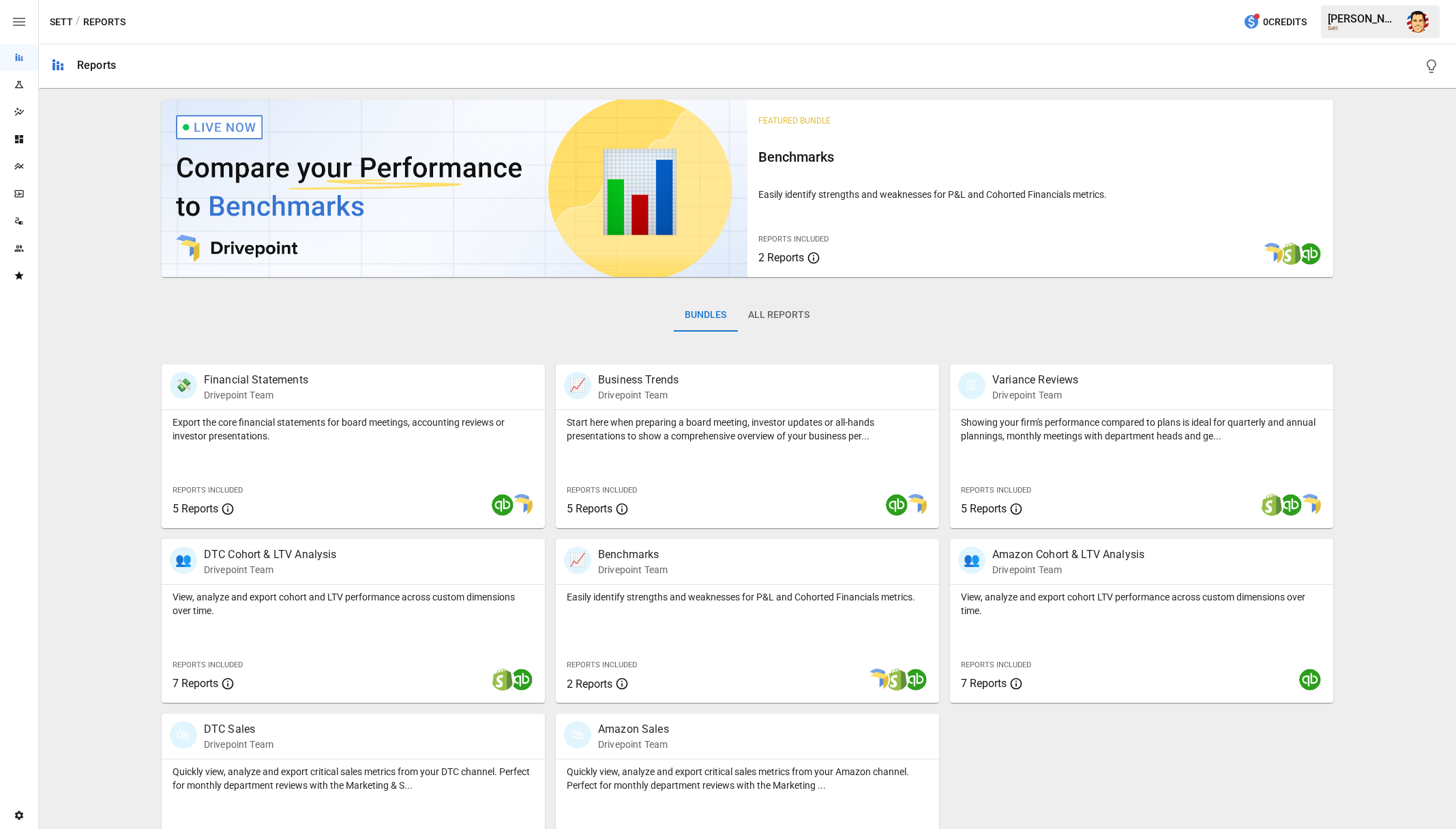
click at [515, 313] on div "Bundles All Reports" at bounding box center [748, 326] width 1172 height 76
click at [520, 326] on div "Bundles All Reports" at bounding box center [748, 326] width 1172 height 76
click at [992, 293] on div "Bundles All Reports" at bounding box center [748, 326] width 1172 height 76
click at [237, 591] on p "View, analyze and export cohort and LTV performance across custom dimensions ov…" at bounding box center [352, 603] width 361 height 27
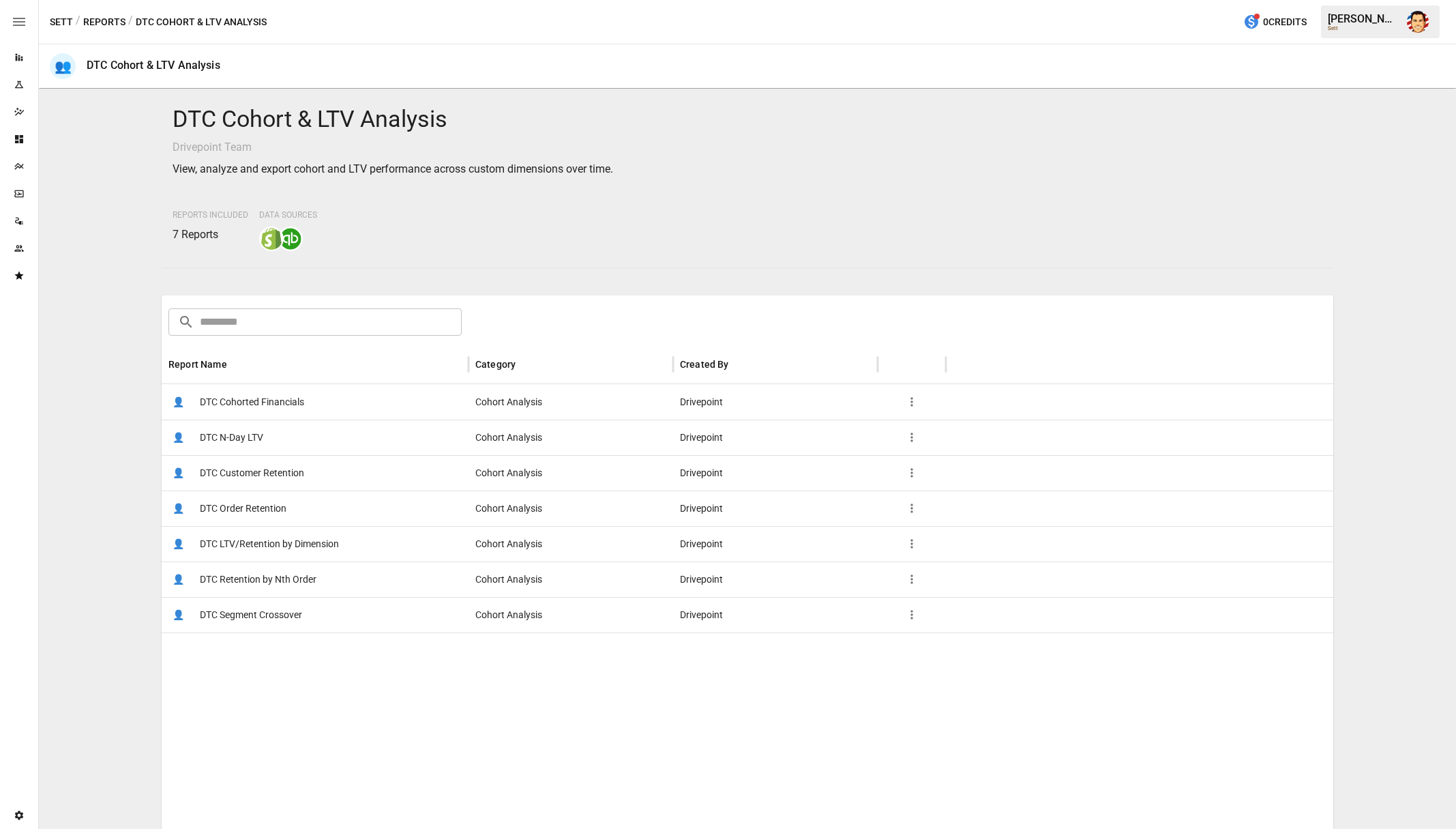
click at [102, 374] on div "DTC Cohort & LTV Analysis Drivepoint Team View, analyze and export cohort and L…" at bounding box center [747, 459] width 1406 height 729
click at [104, 390] on div "DTC Cohort & LTV Analysis Drivepoint Team View, analyze and export cohort and L…" at bounding box center [747, 459] width 1406 height 729
click at [112, 375] on div "DTC Cohort & LTV Analysis Drivepoint Team View, analyze and export cohort and L…" at bounding box center [747, 459] width 1406 height 729
click at [114, 371] on div "DTC Cohort & LTV Analysis Drivepoint Team View, analyze and export cohort and L…" at bounding box center [747, 459] width 1406 height 729
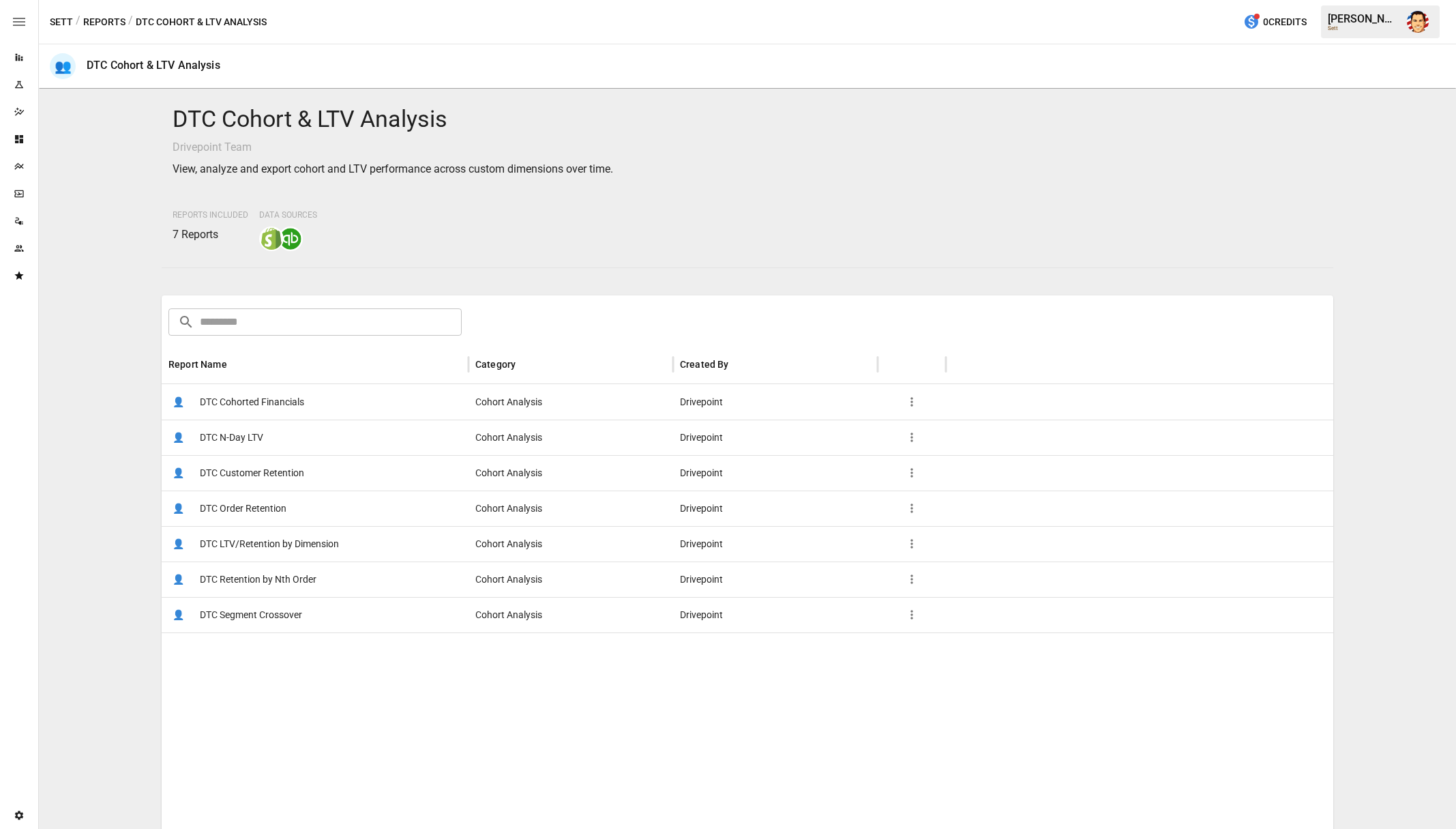
click at [113, 371] on div "DTC Cohort & LTV Analysis Drivepoint Team View, analyze and export cohort and L…" at bounding box center [747, 459] width 1406 height 729
click at [129, 380] on div "DTC Cohort & LTV Analysis Drivepoint Team View, analyze and export cohort and L…" at bounding box center [747, 459] width 1406 height 729
click at [123, 380] on div "DTC Cohort & LTV Analysis Drivepoint Team View, analyze and export cohort and L…" at bounding box center [747, 459] width 1406 height 729
click at [17, 55] on icon "Reports" at bounding box center [19, 57] width 11 height 11
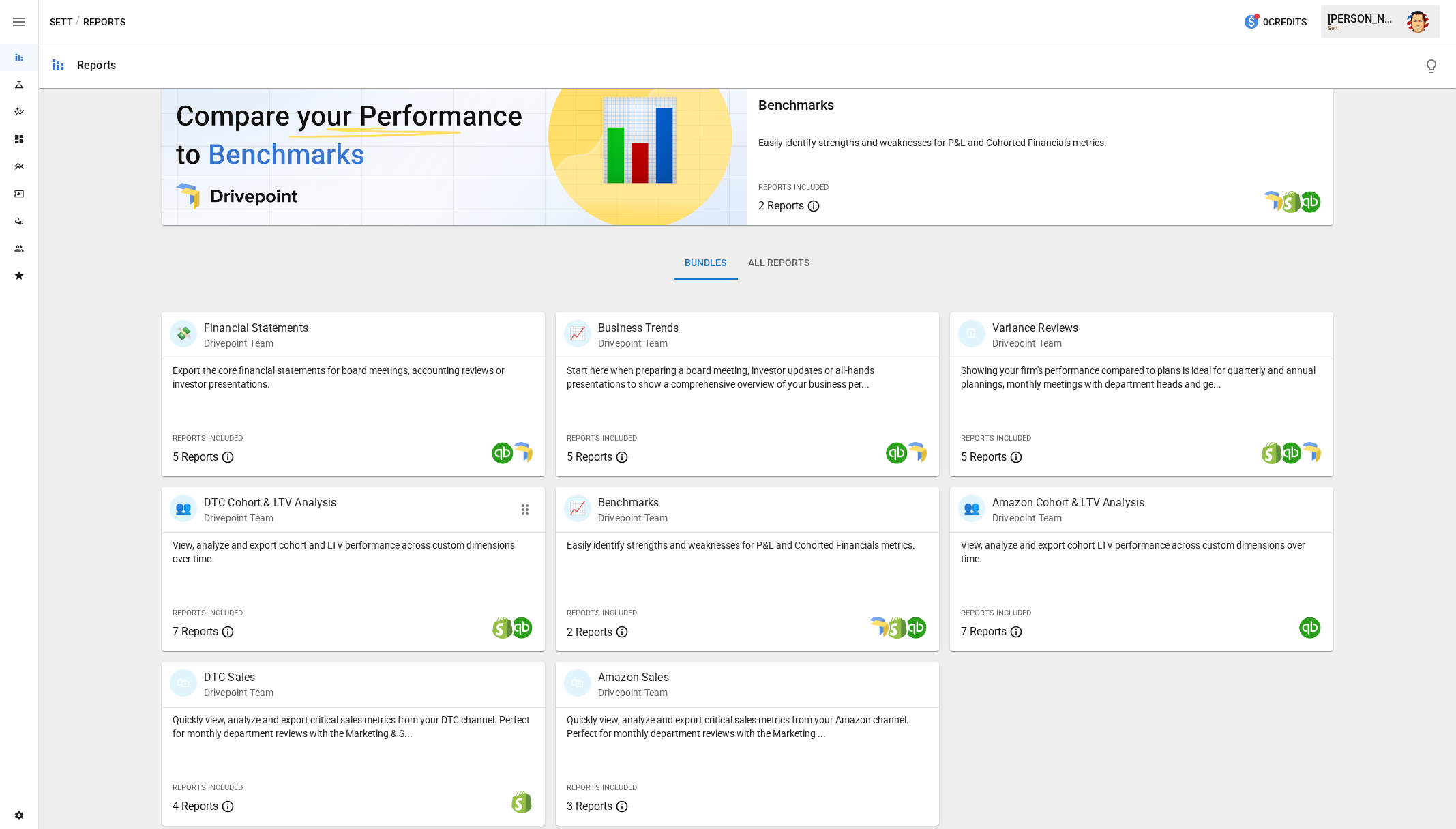
scroll to position [53, 0]
click at [250, 719] on p "Quickly view, analyze and export critical sales metrics from your DTC channel. …" at bounding box center [352, 725] width 361 height 27
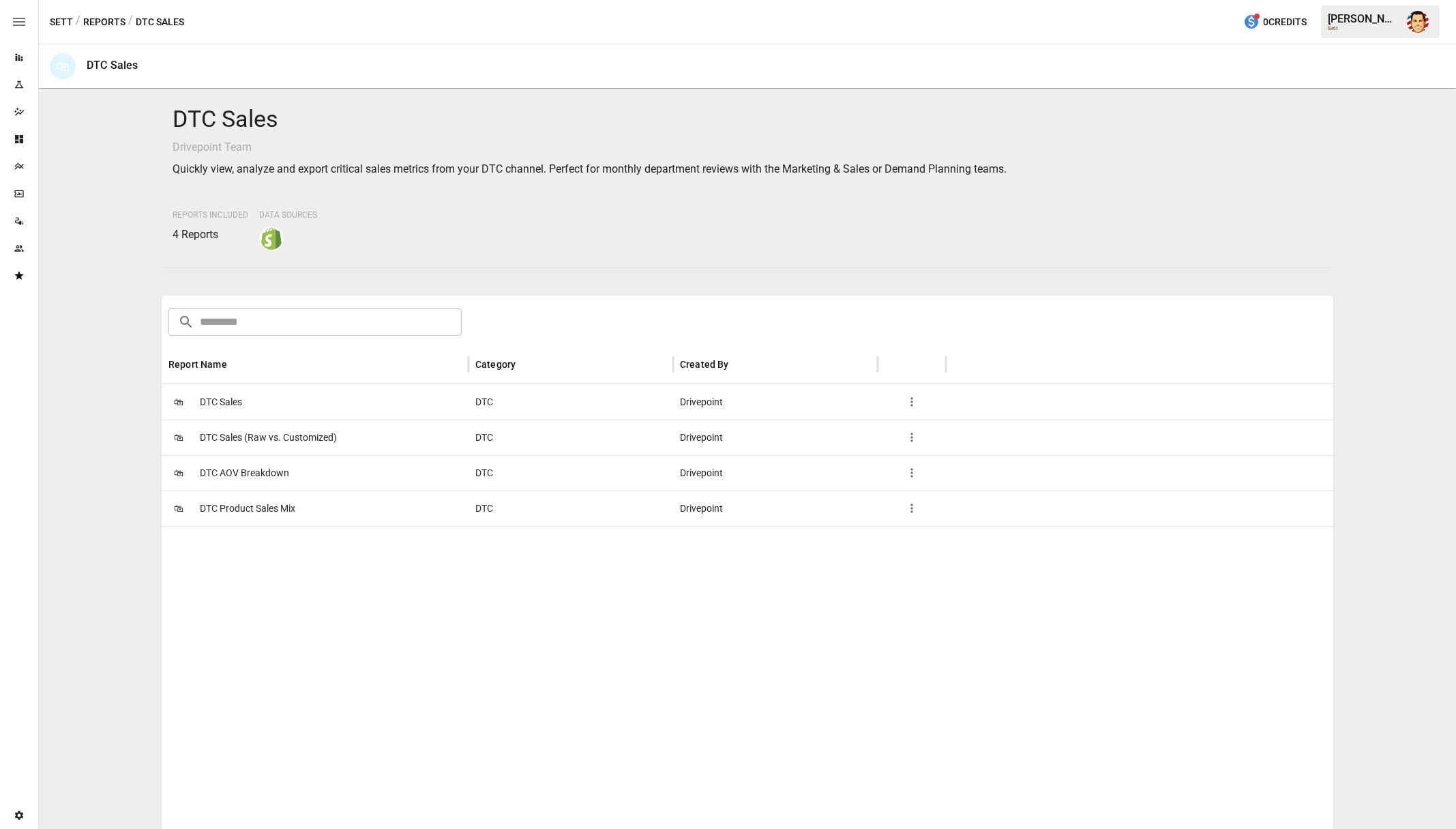
click at [272, 442] on span "DTC Sales (Raw vs. Customized)" at bounding box center [268, 438] width 137 height 35
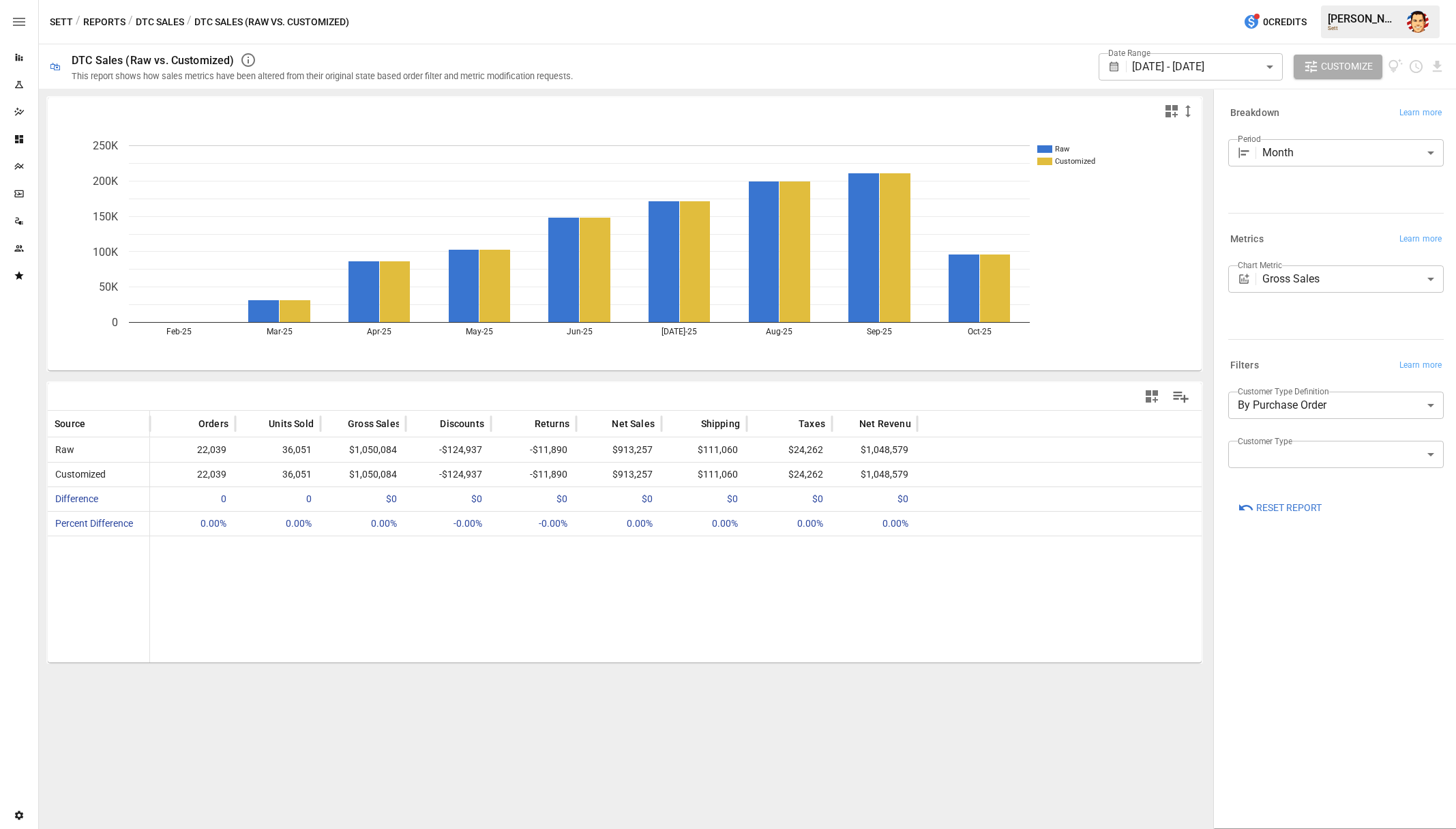
click at [899, 547] on div at bounding box center [676, 599] width 1052 height 127
click at [840, 558] on div at bounding box center [676, 599] width 1052 height 127
click at [840, 561] on div at bounding box center [676, 599] width 1052 height 127
click at [857, 557] on div at bounding box center [676, 599] width 1052 height 127
click at [857, 557] on div at bounding box center [676, 599] width 1052 height 127
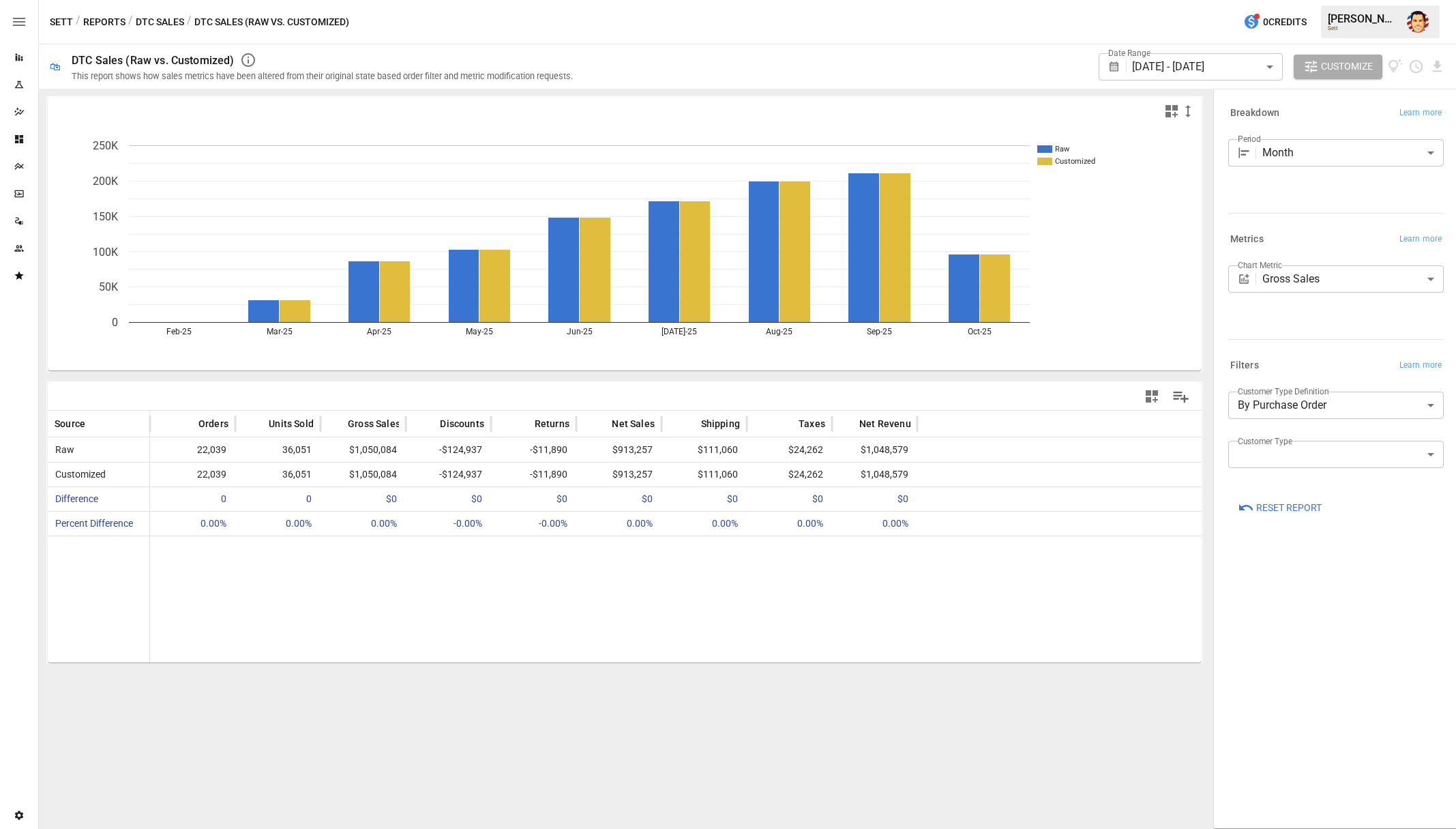
click at [857, 555] on div at bounding box center [676, 599] width 1052 height 127
click at [858, 555] on div at bounding box center [676, 599] width 1052 height 127
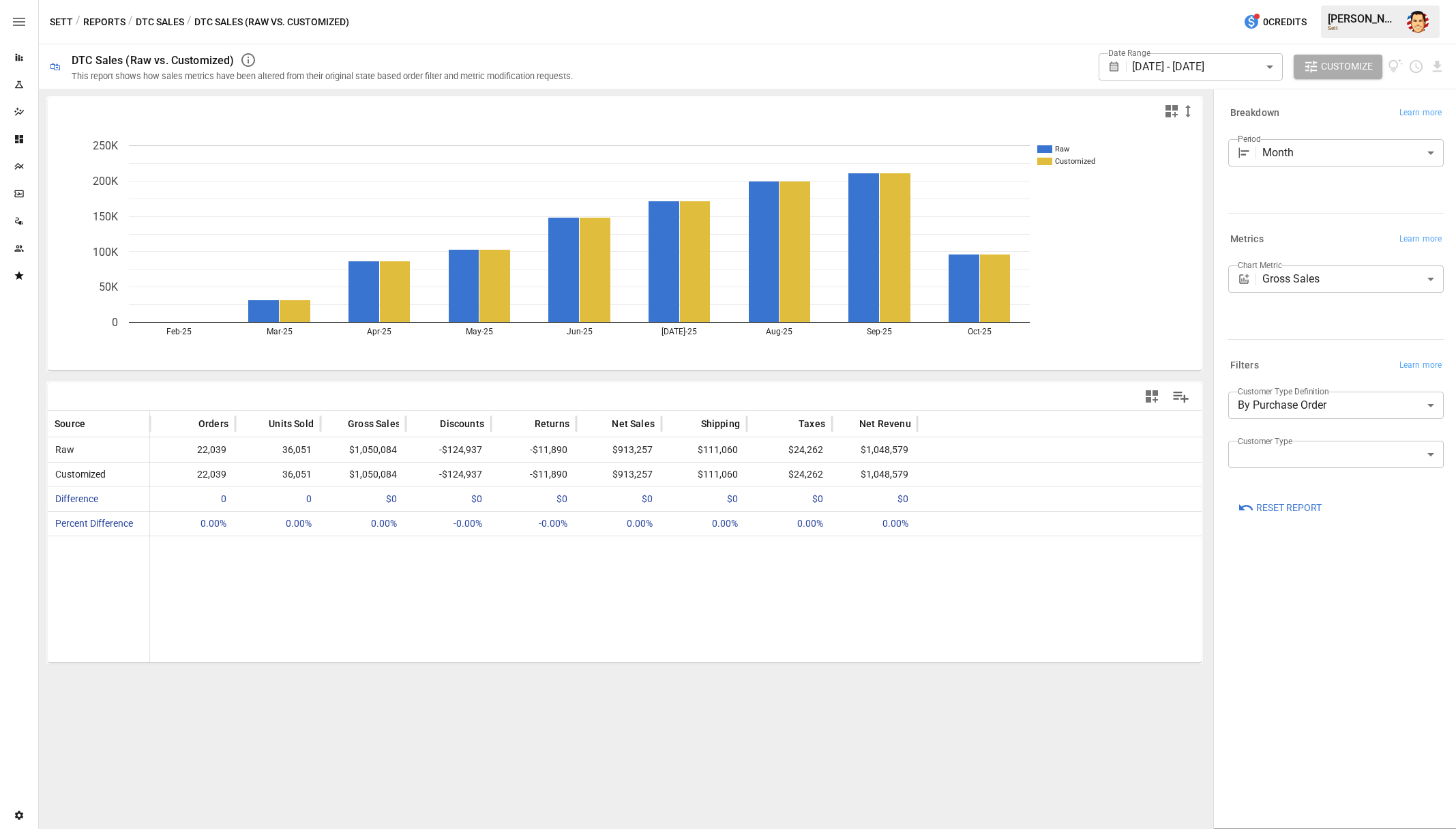
click at [858, 555] on div at bounding box center [676, 599] width 1052 height 127
click at [155, 21] on button "DTC Sales" at bounding box center [160, 21] width 48 height 17
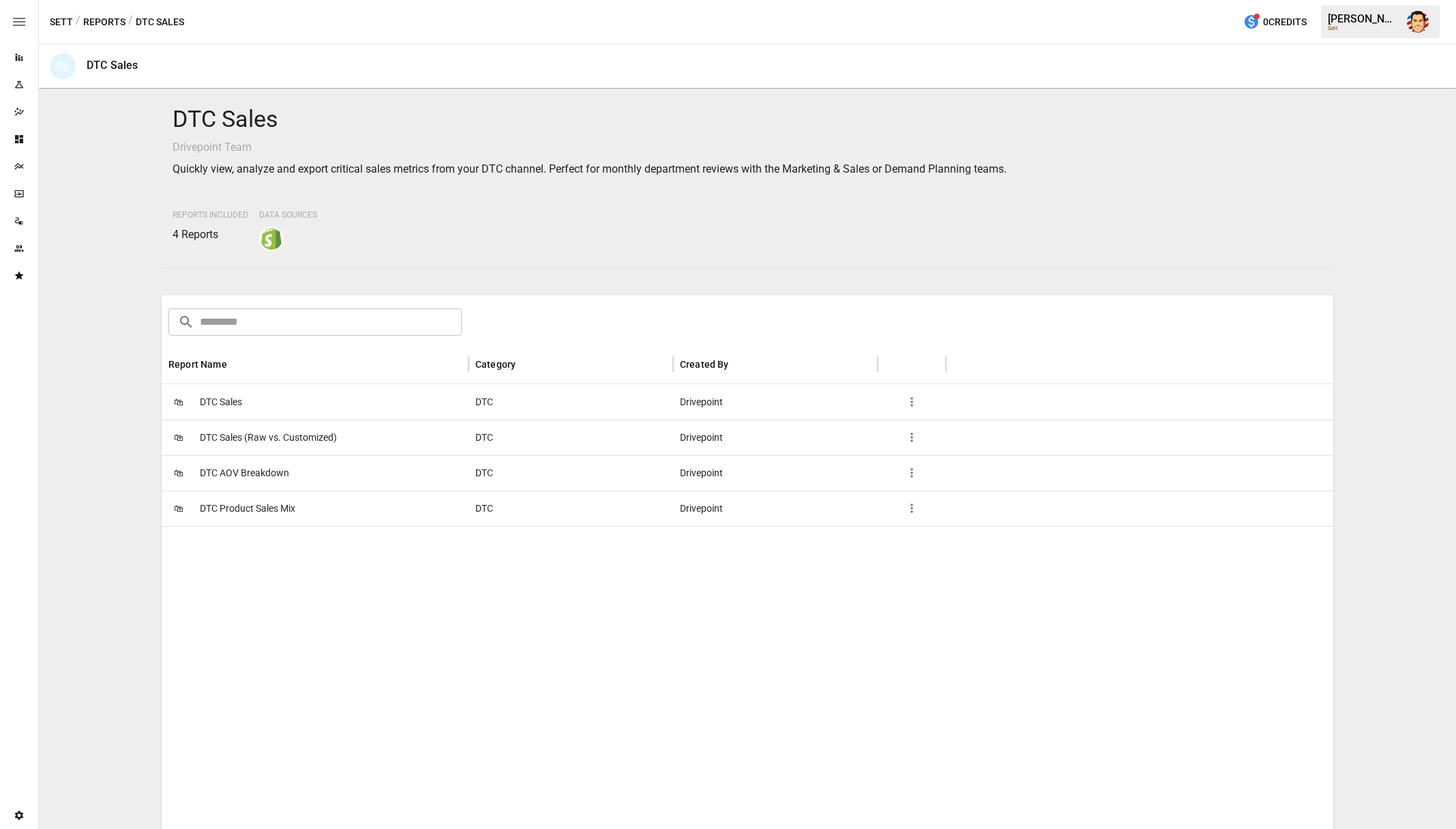
click at [270, 539] on div at bounding box center [748, 772] width 1173 height 493
click at [101, 19] on button "Reports" at bounding box center [104, 21] width 42 height 17
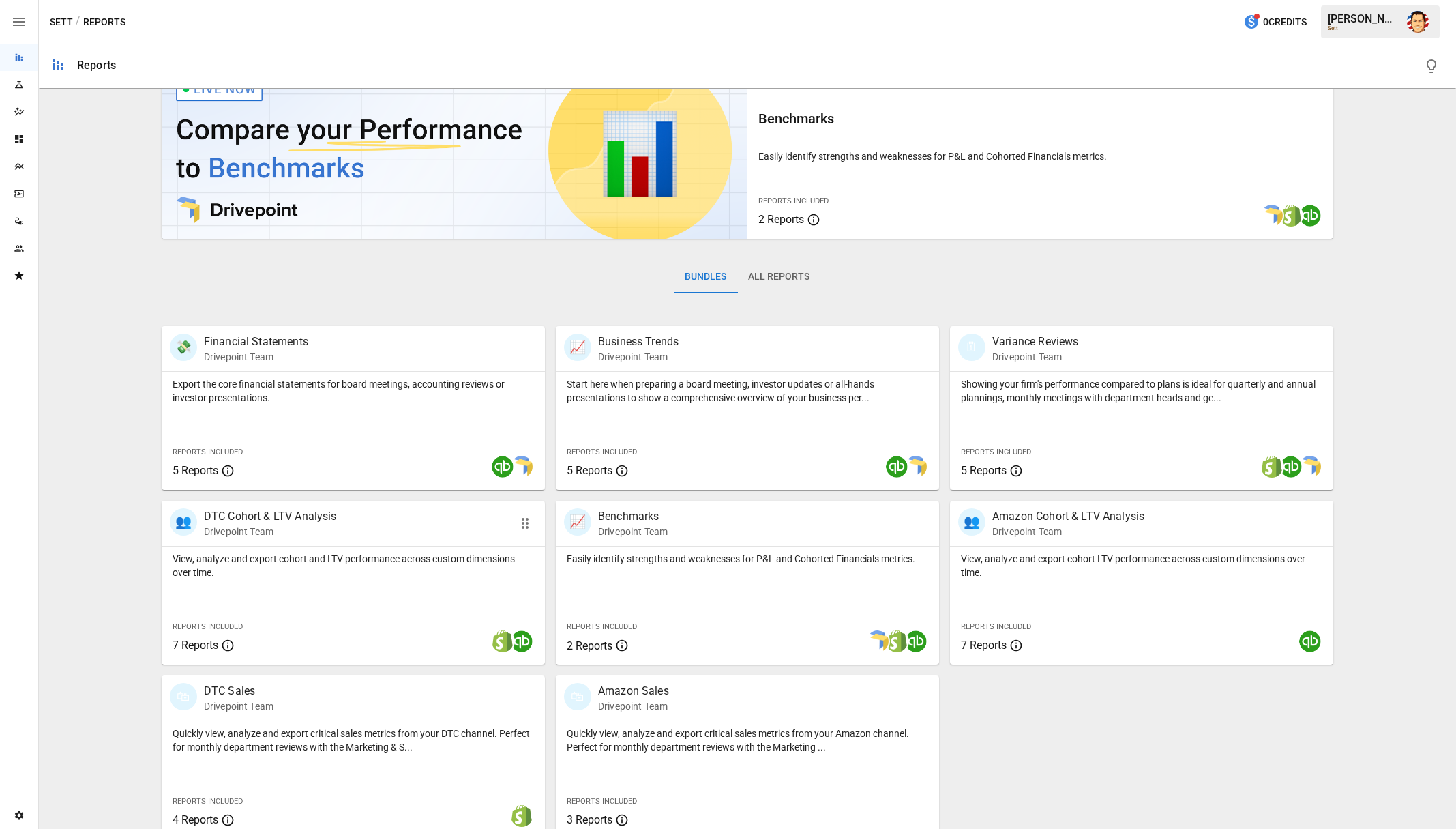
scroll to position [53, 0]
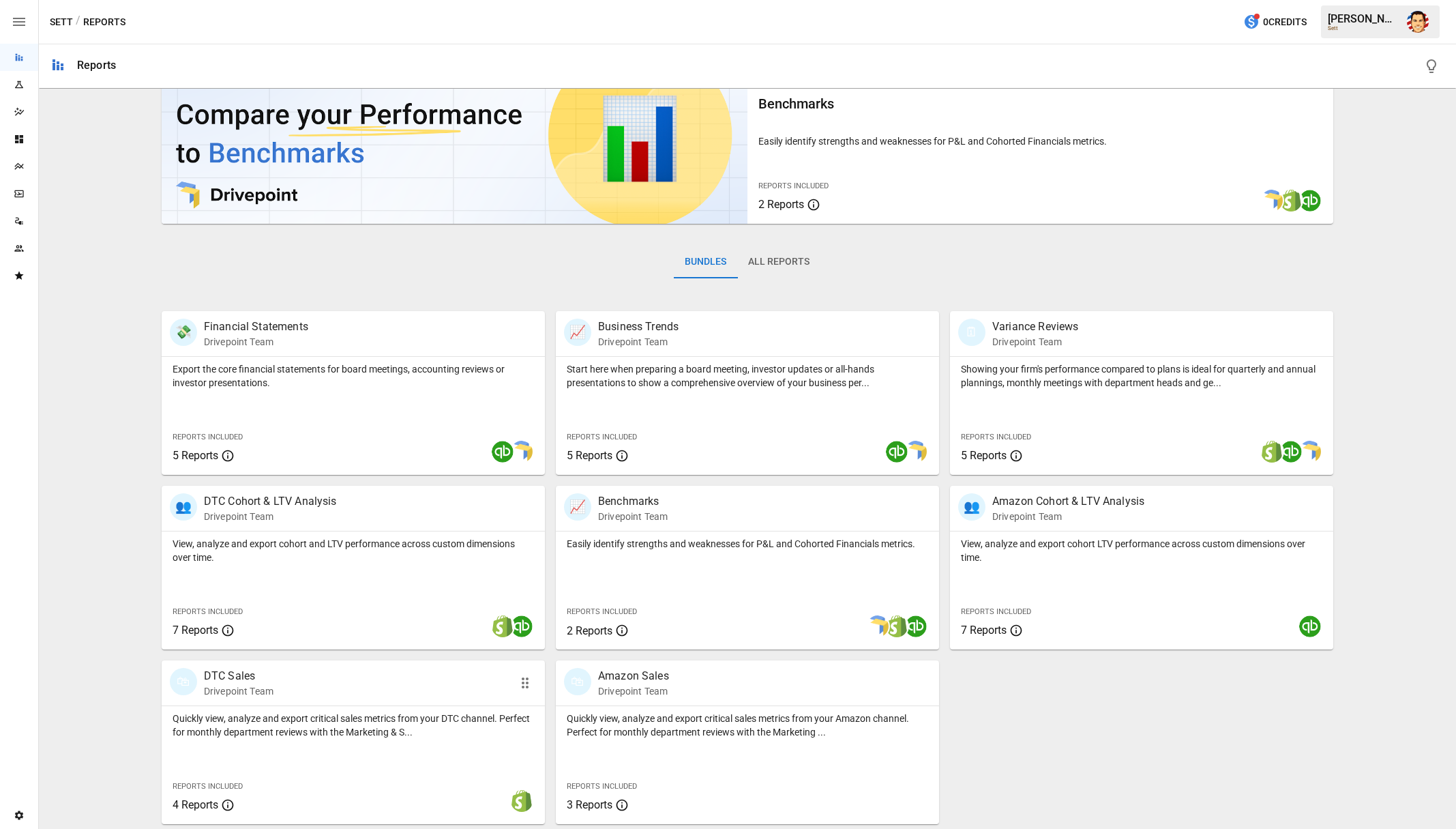
click at [287, 719] on p "Quickly view, analyze and export critical sales metrics from your DTC channel. …" at bounding box center [352, 725] width 361 height 27
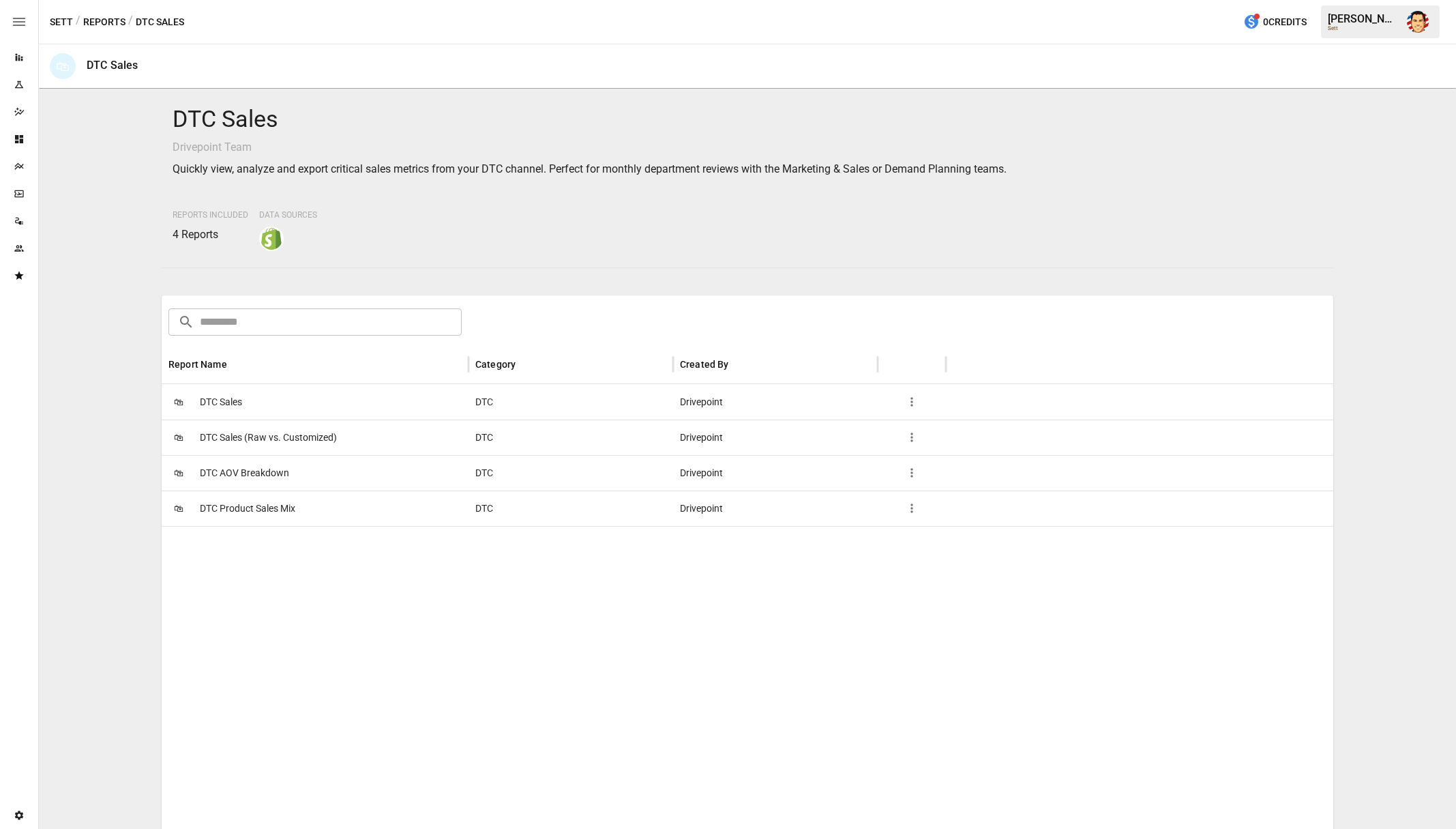
click at [237, 399] on span "DTC Sales" at bounding box center [221, 402] width 42 height 35
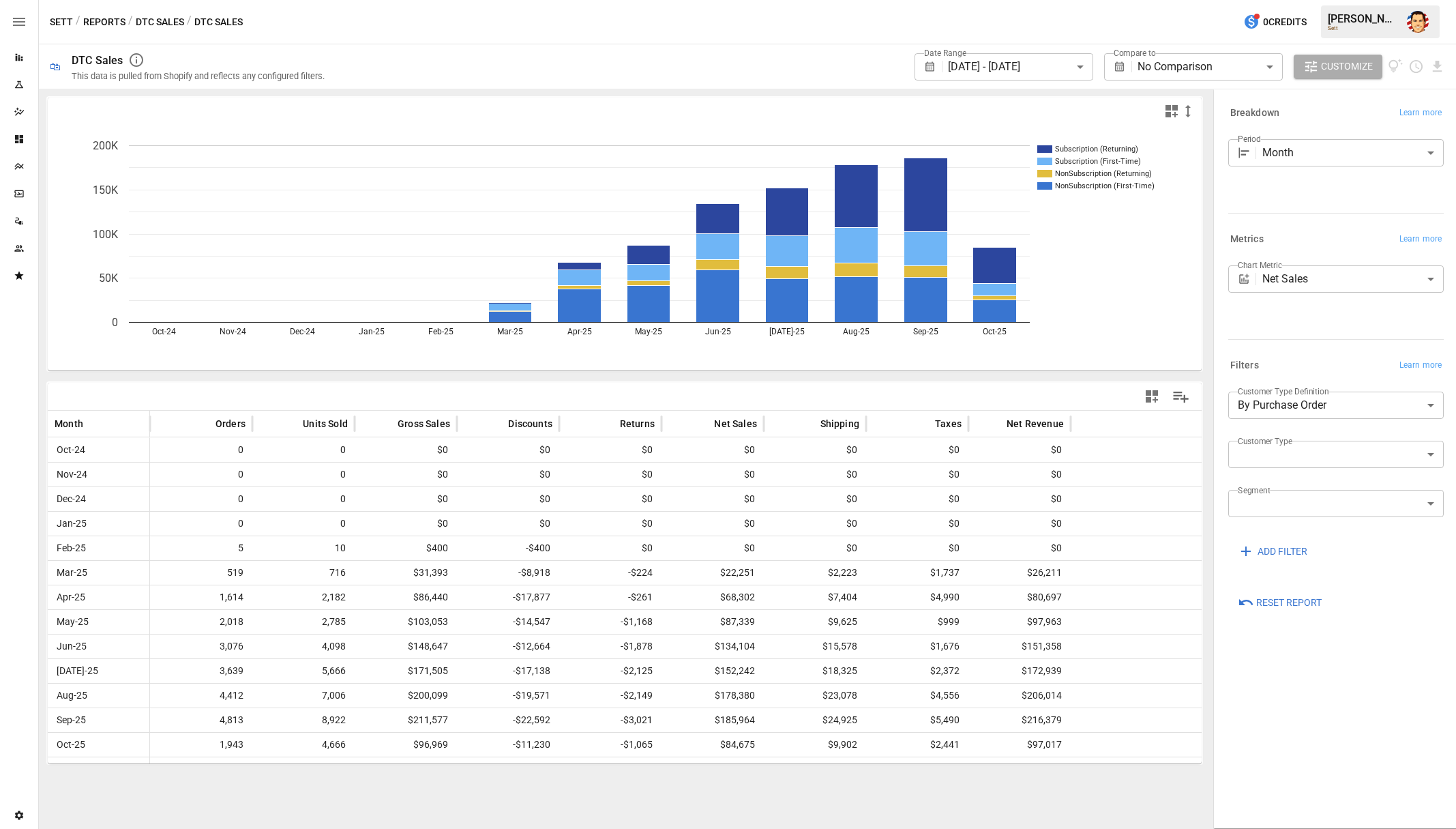
click at [839, 21] on div "Sett / Reports / DTC Sales / DTC Sales 0 Credits [PERSON_NAME]" at bounding box center [747, 21] width 1417 height 44
click at [1419, 22] on img "Austin Gardner-Smith" at bounding box center [1417, 21] width 21 height 21
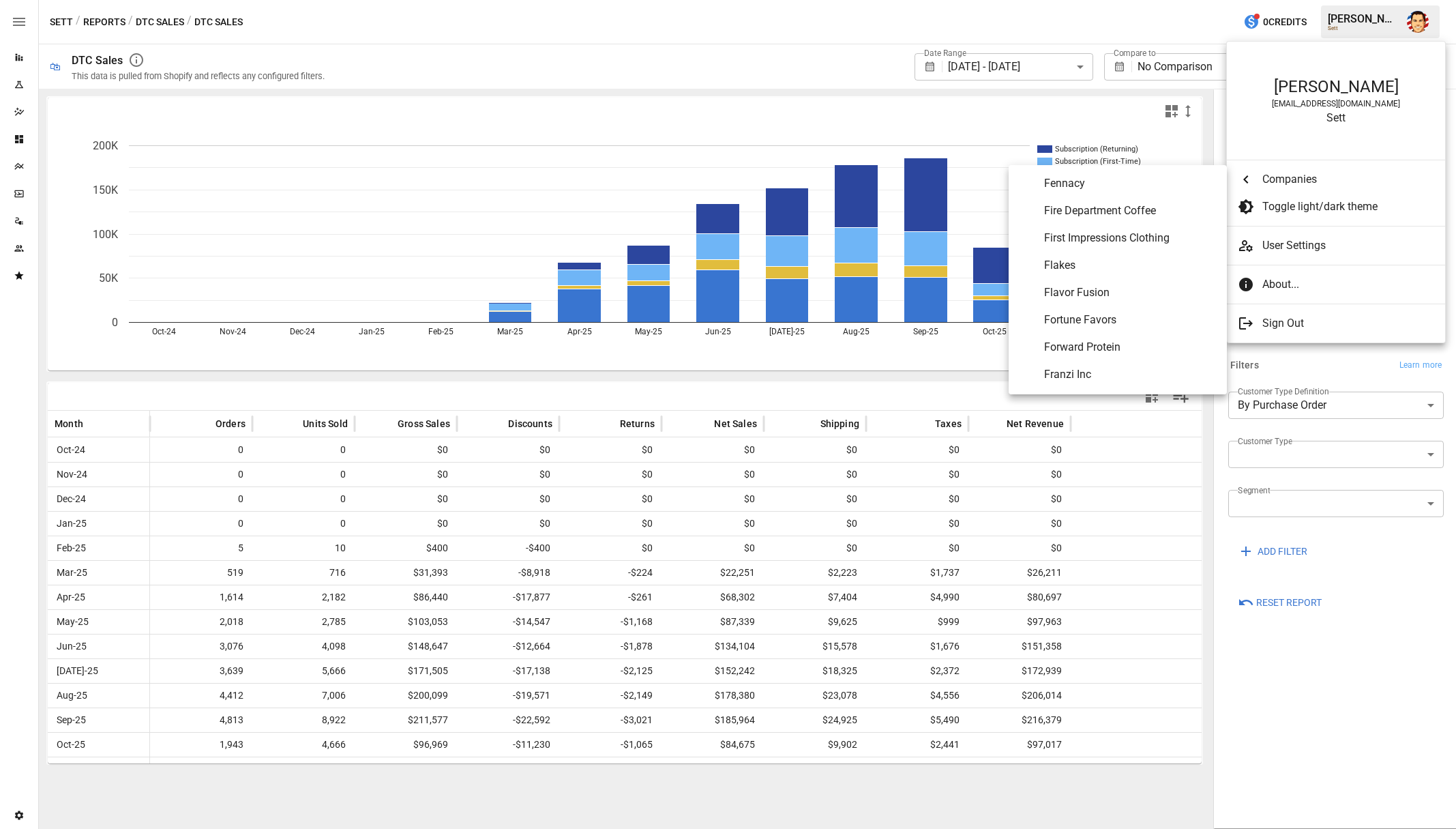
scroll to position [2651, 0]
click at [1104, 292] on span "Flavor Fusion" at bounding box center [1130, 289] width 171 height 17
